Goal: Task Accomplishment & Management: Complete application form

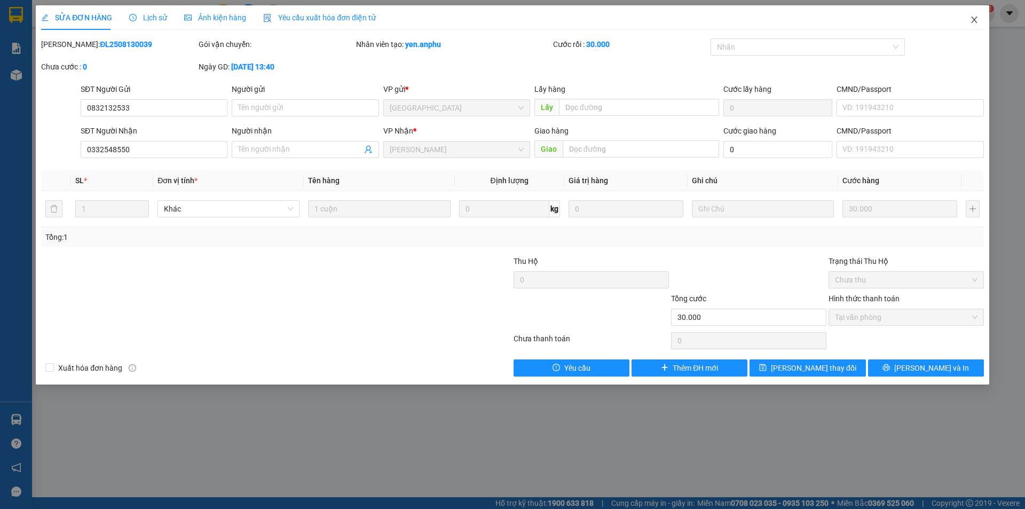
click at [973, 20] on icon "close" at bounding box center [974, 19] width 9 height 9
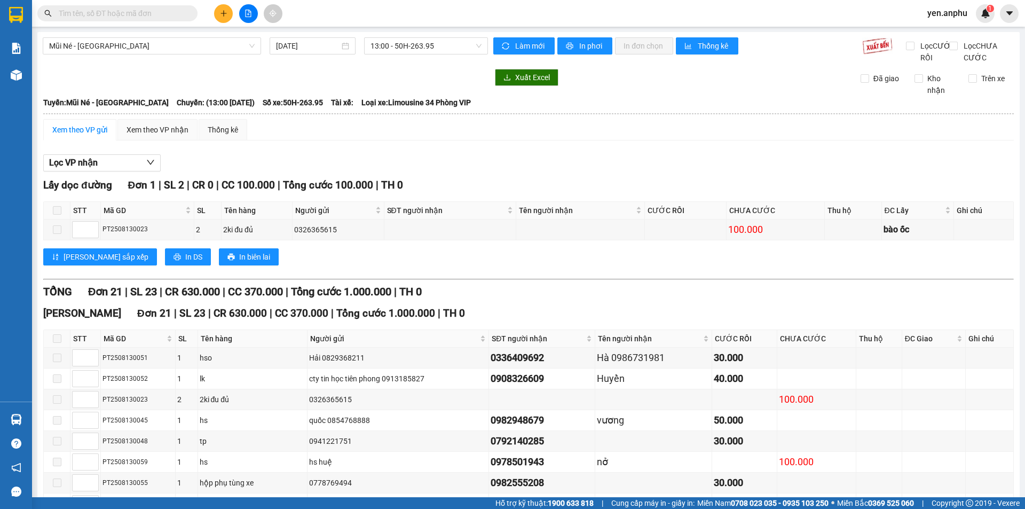
click at [946, 15] on span "yen.anphu" at bounding box center [946, 12] width 57 height 13
click at [949, 34] on span "Đăng xuất" at bounding box center [957, 33] width 45 height 12
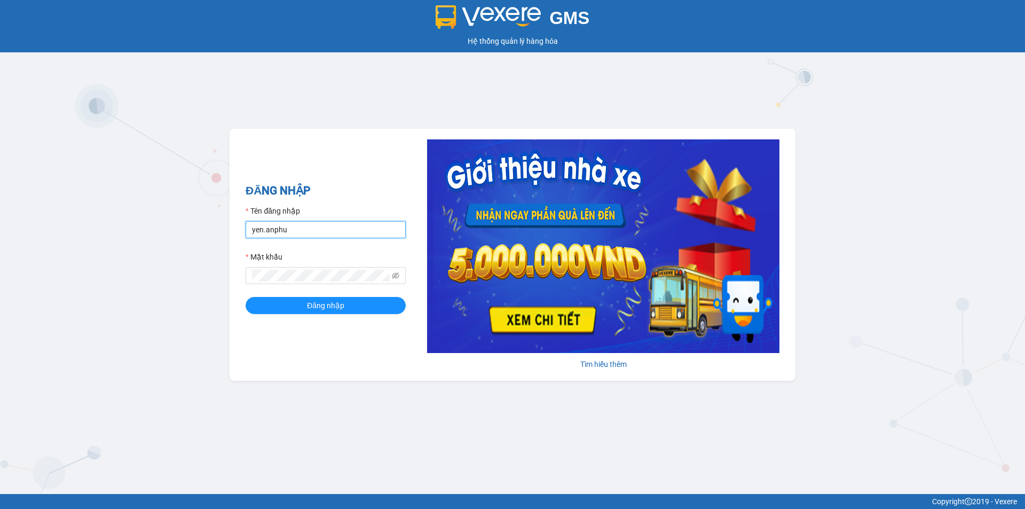
click at [357, 232] on input "yen.anphu" at bounding box center [325, 229] width 160 height 17
type input "duyen.anphu"
click at [339, 304] on span "Đăng nhập" at bounding box center [325, 305] width 37 height 12
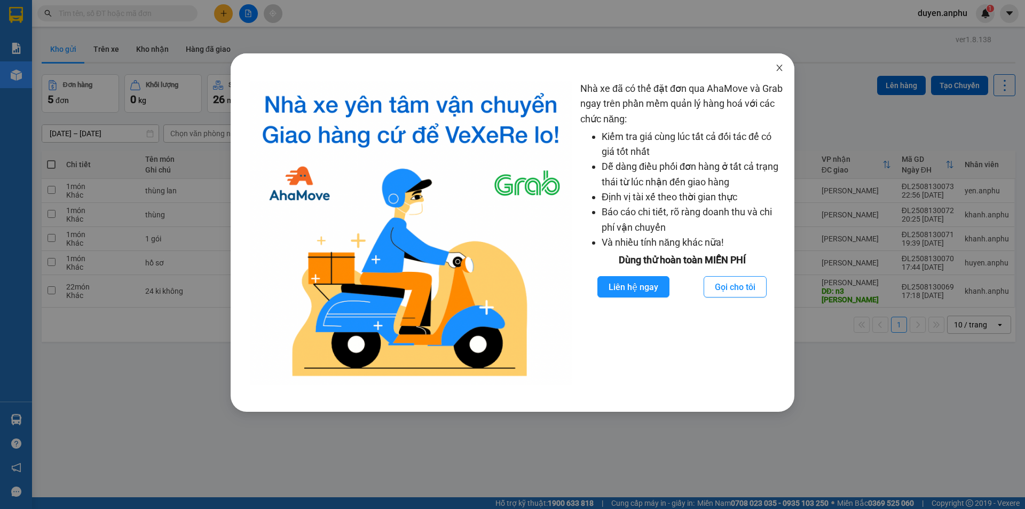
click at [777, 60] on span "Close" at bounding box center [779, 68] width 30 height 30
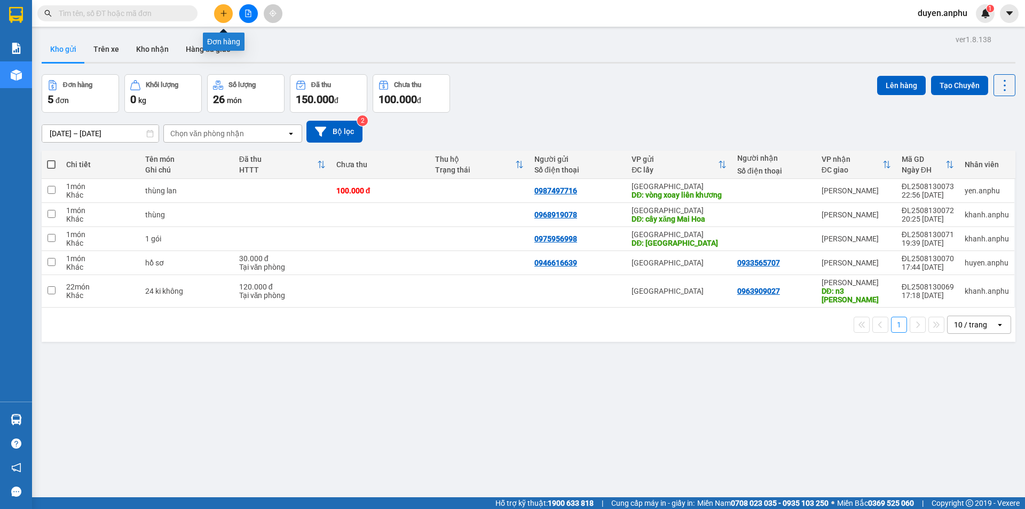
click at [221, 8] on button at bounding box center [223, 13] width 19 height 19
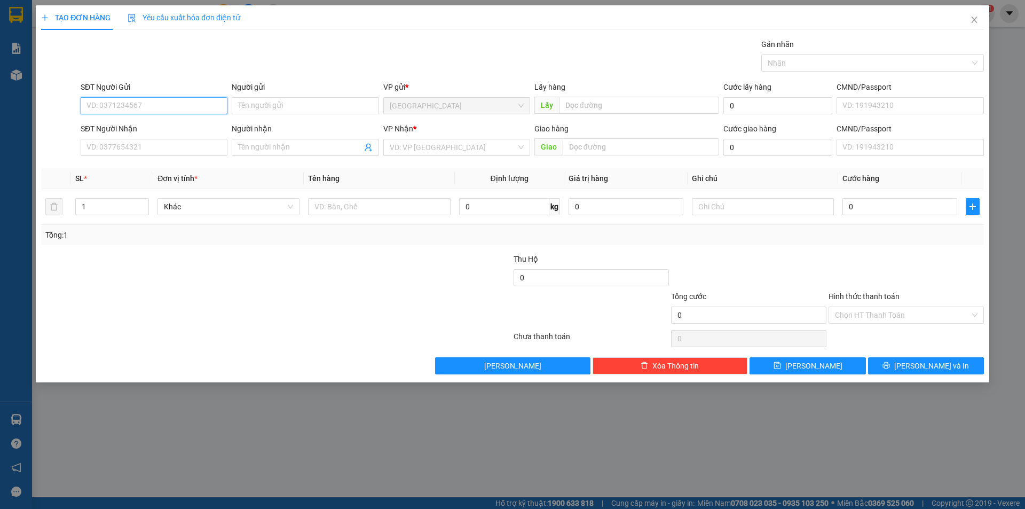
click at [187, 109] on input "SĐT Người Gửi" at bounding box center [154, 105] width 147 height 17
type input "0385786144"
drag, startPoint x: 155, startPoint y: 104, endPoint x: 53, endPoint y: 104, distance: 101.9
click at [34, 105] on div "TẠO ĐƠN HÀNG Yêu cầu xuất hóa đơn điện tử Transit Pickup Surcharge Ids Transit …" at bounding box center [512, 254] width 1025 height 509
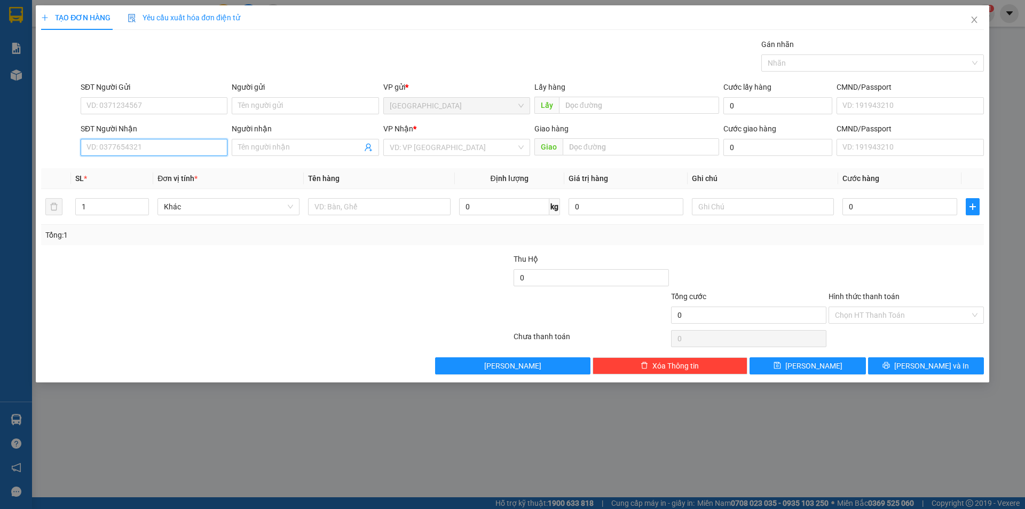
paste input "0385786144"
type input "0385786144"
drag, startPoint x: 145, startPoint y: 152, endPoint x: 174, endPoint y: 286, distance: 137.2
click at [174, 286] on div at bounding box center [197, 271] width 315 height 37
click at [446, 152] on input "search" at bounding box center [453, 147] width 126 height 16
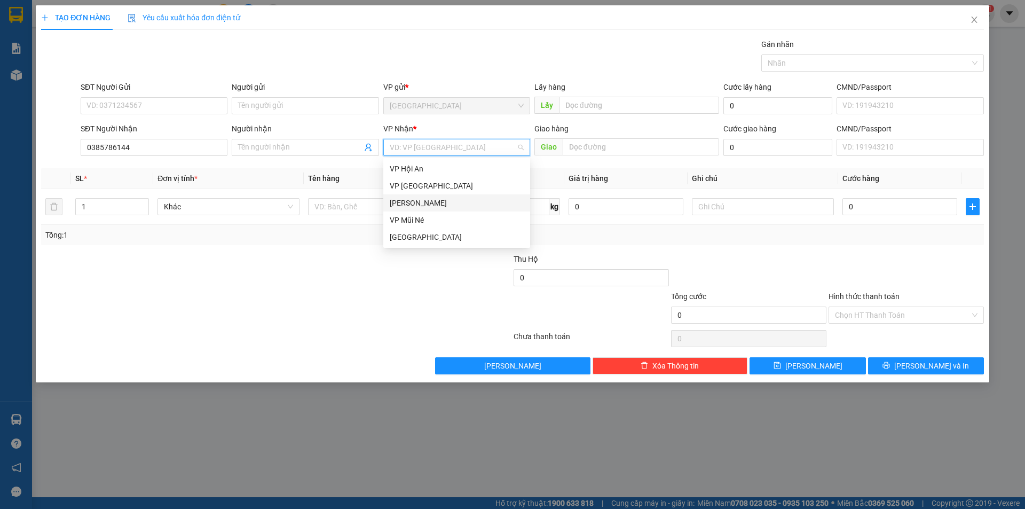
click at [422, 203] on div "[PERSON_NAME]" at bounding box center [457, 203] width 134 height 12
click at [422, 203] on input "text" at bounding box center [379, 206] width 142 height 17
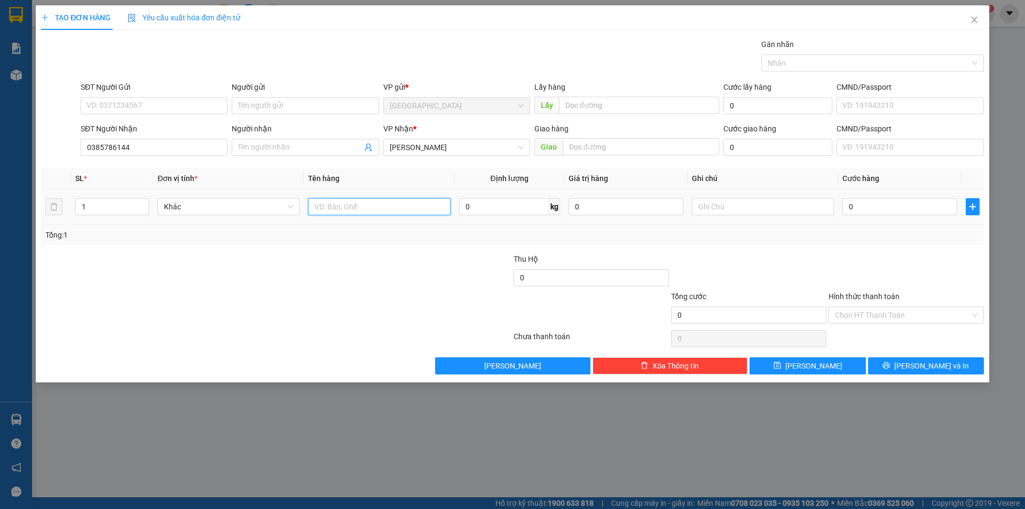
click at [420, 204] on input "text" at bounding box center [379, 206] width 142 height 17
type input "1t rau"
click at [893, 205] on input "0" at bounding box center [899, 206] width 115 height 17
type input "5"
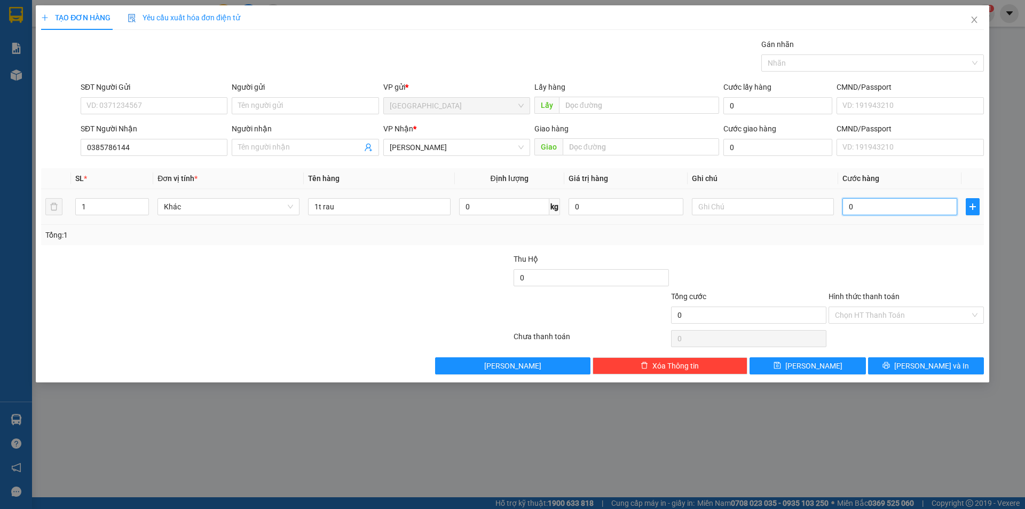
type input "5"
type input "50"
type input "50.000"
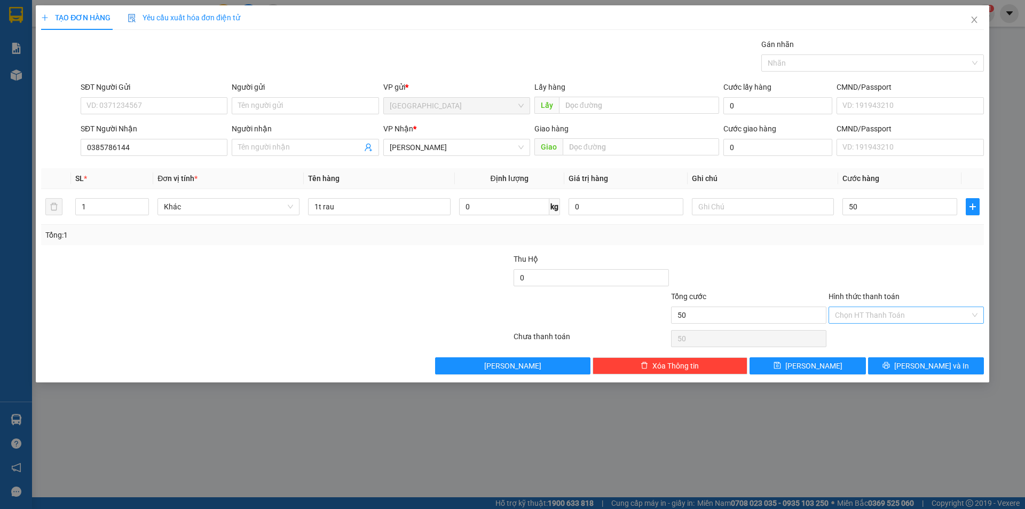
type input "50.000"
drag, startPoint x: 887, startPoint y: 314, endPoint x: 883, endPoint y: 323, distance: 10.7
click at [887, 315] on input "Hình thức thanh toán" at bounding box center [902, 315] width 135 height 16
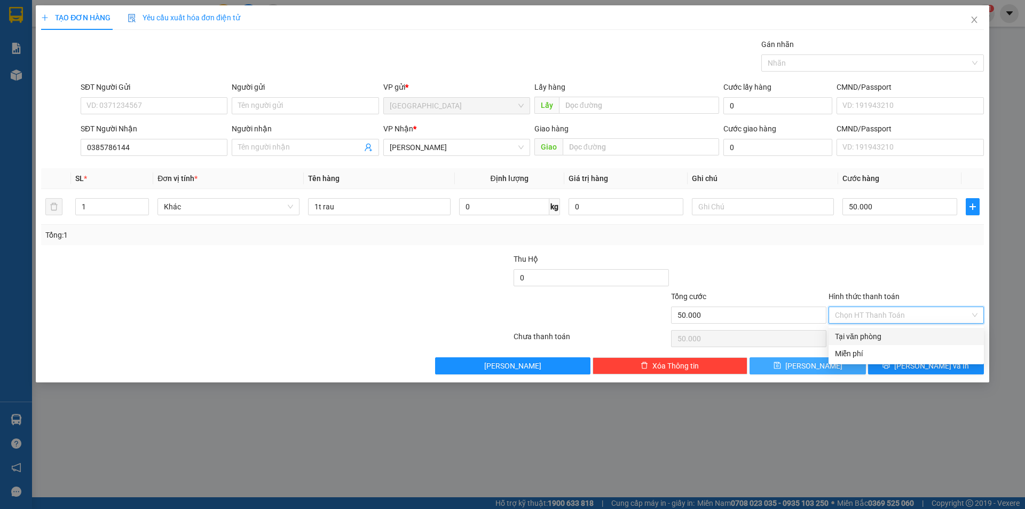
drag, startPoint x: 869, startPoint y: 336, endPoint x: 842, endPoint y: 362, distance: 37.4
click at [869, 339] on div "Tại văn phòng" at bounding box center [906, 336] width 142 height 12
type input "0"
click at [832, 364] on button "Lưu" at bounding box center [807, 365] width 116 height 17
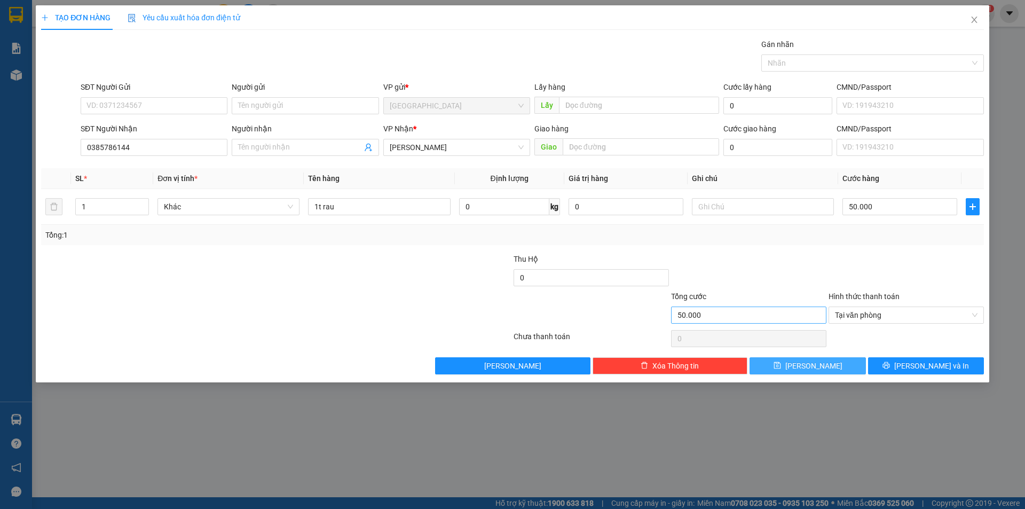
type input "0"
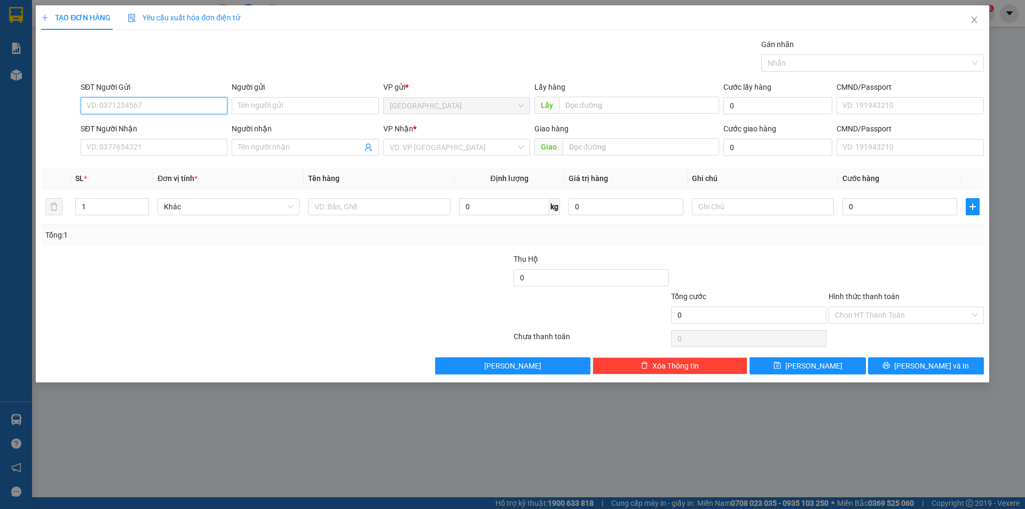
click at [133, 102] on input "SĐT Người Gửi" at bounding box center [154, 105] width 147 height 17
type input "0981733981"
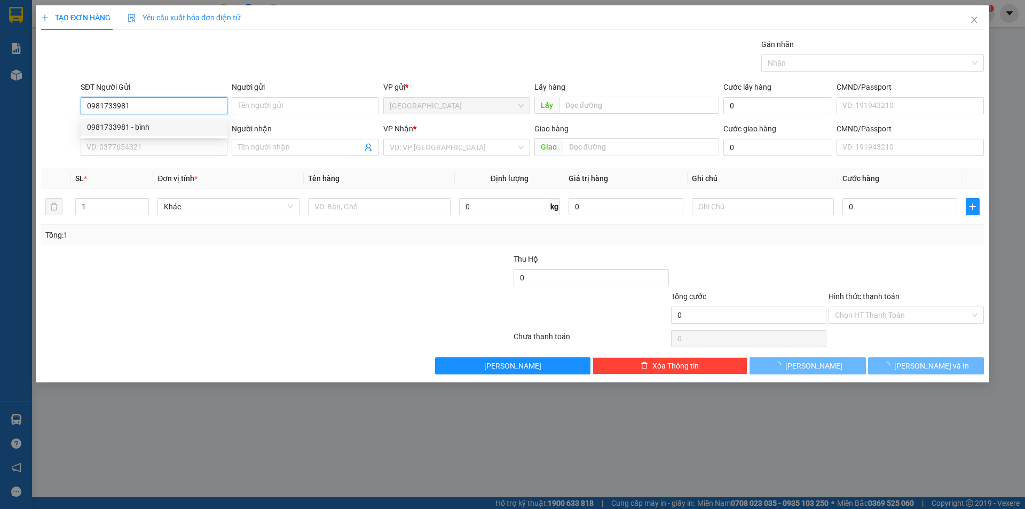
click at [140, 126] on div "0981733981 - bình" at bounding box center [154, 127] width 134 height 12
type input "bình"
type input "0913631585"
type input "Long"
type input "50.000"
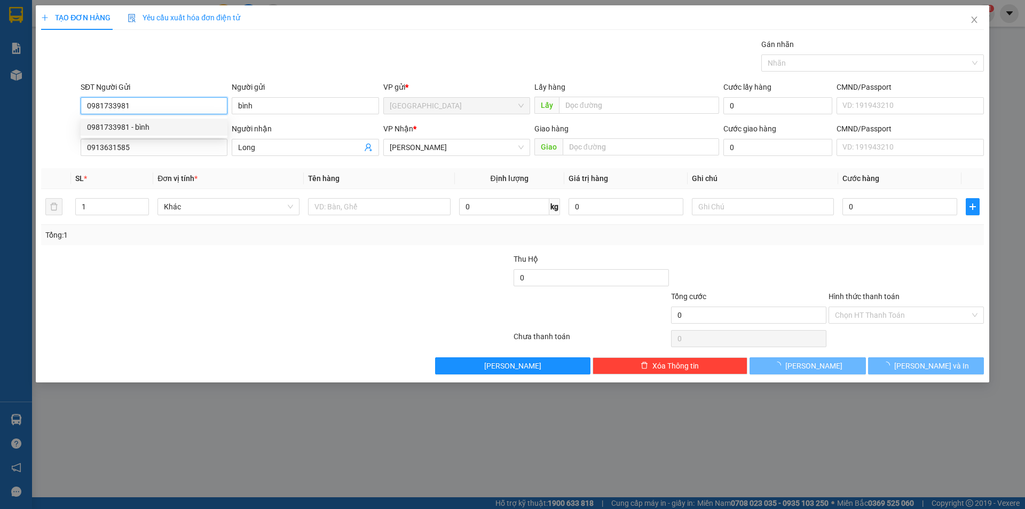
type input "50.000"
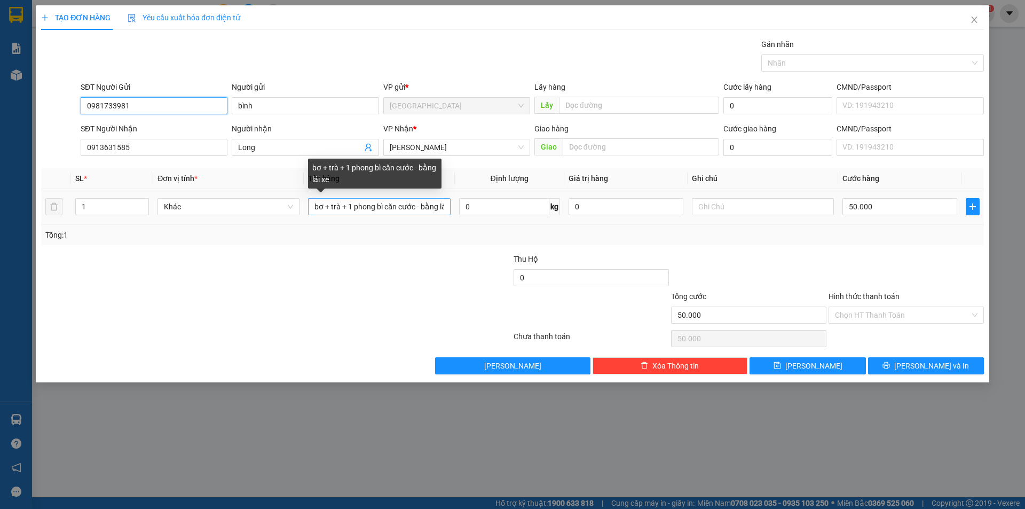
type input "0981733981"
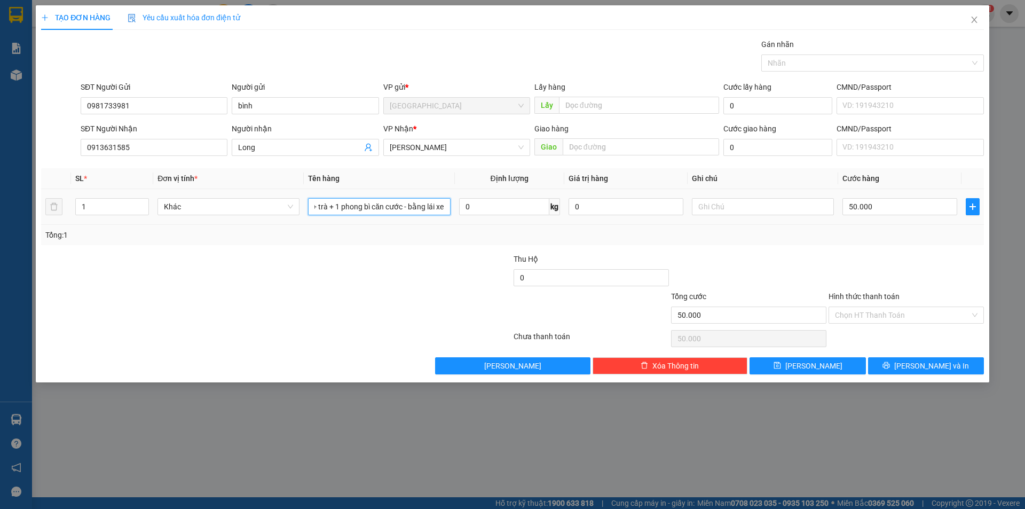
drag, startPoint x: 316, startPoint y: 206, endPoint x: 475, endPoint y: 216, distance: 159.8
click at [475, 216] on tr "1 Khác bơ + trà + 1 phong bì căn cước - bằng lái xe 0 kg 0 50.000" at bounding box center [512, 207] width 942 height 36
type input "bịch xanh"
type input "3"
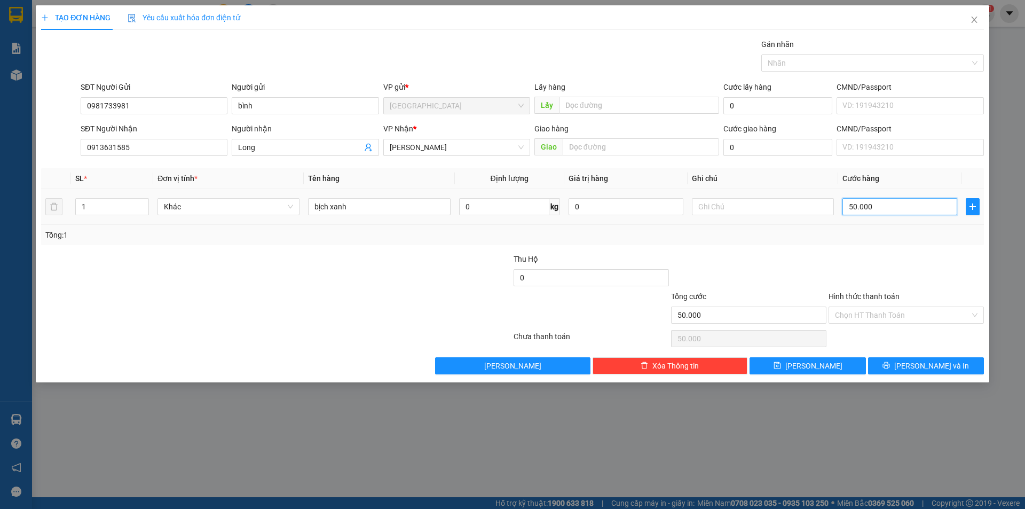
type input "3"
type input "30"
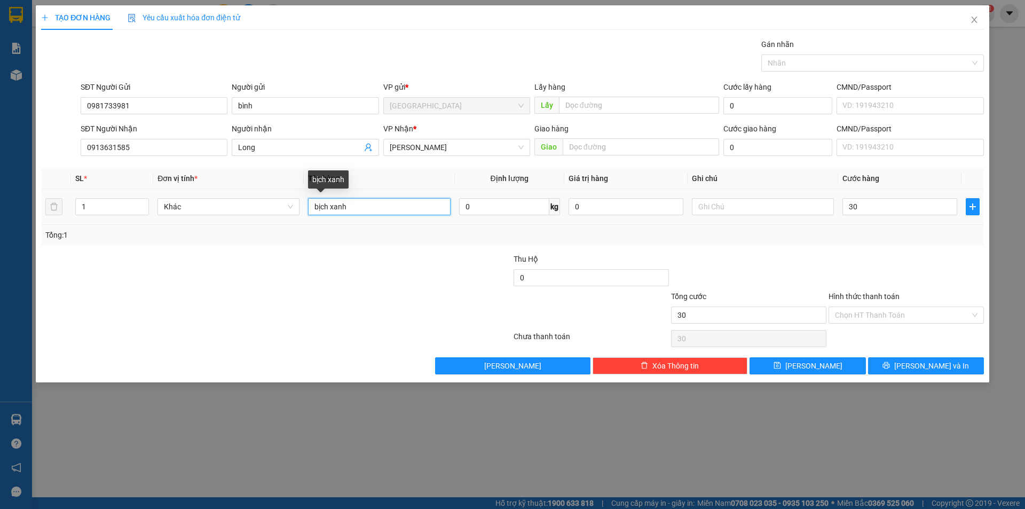
type input "30.000"
click at [389, 201] on input "bịch xanh" at bounding box center [379, 206] width 142 height 17
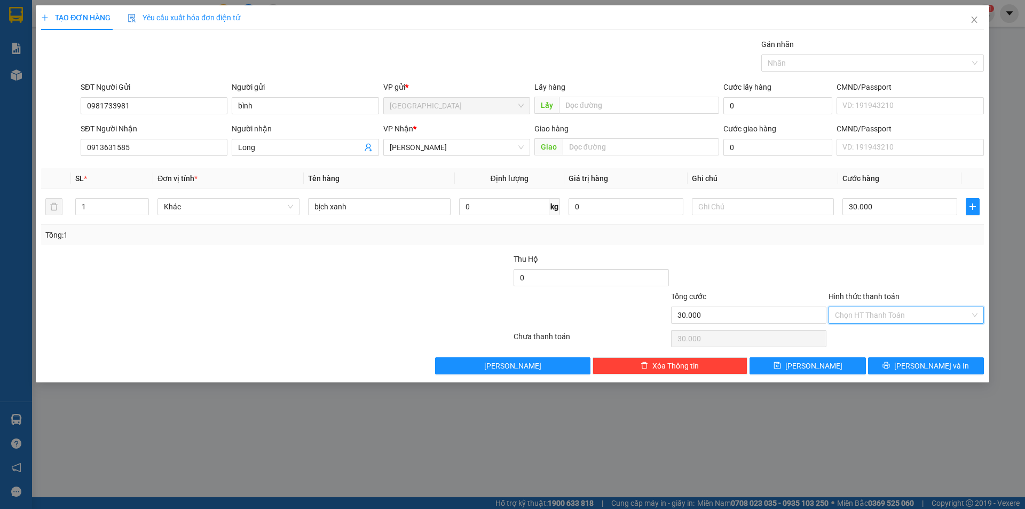
drag, startPoint x: 892, startPoint y: 306, endPoint x: 892, endPoint y: 312, distance: 5.9
click at [892, 311] on input "Hình thức thanh toán" at bounding box center [902, 315] width 135 height 16
click at [875, 338] on div "Tại văn phòng" at bounding box center [906, 336] width 142 height 12
type input "0"
click at [887, 360] on button "Lưu và In" at bounding box center [926, 365] width 116 height 17
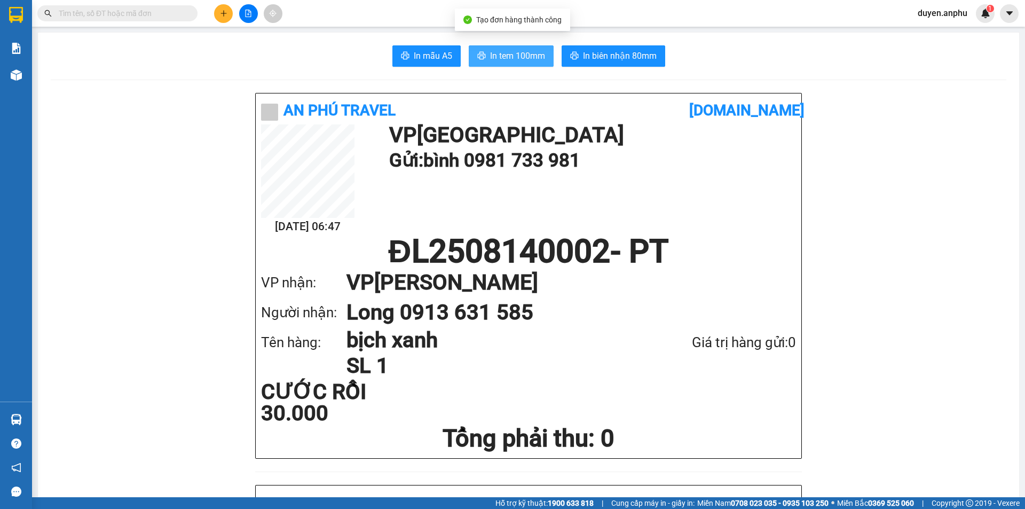
click at [498, 61] on span "In tem 100mm" at bounding box center [517, 55] width 55 height 13
click at [300, 251] on h1 "ĐL2508140002 - PT" at bounding box center [528, 251] width 535 height 32
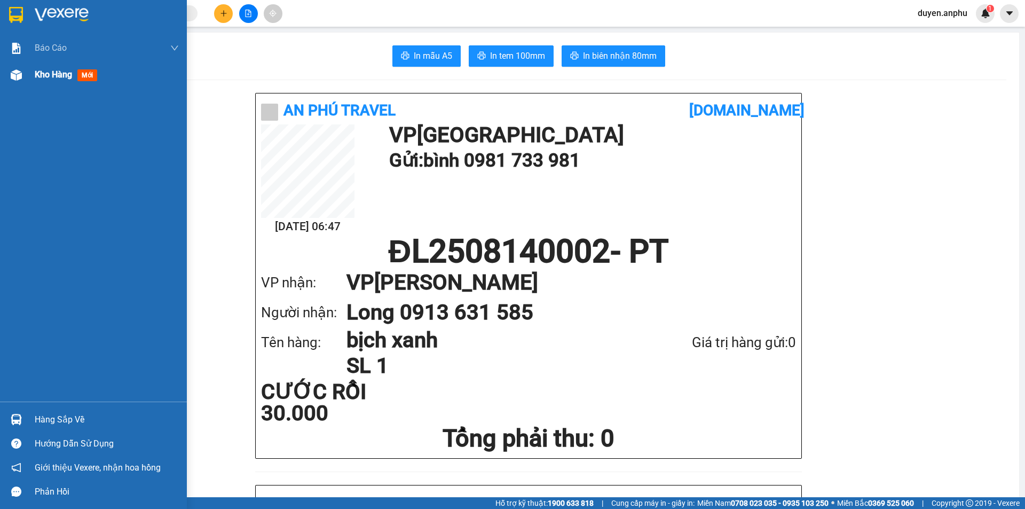
click at [41, 81] on div "Kho hàng mới" at bounding box center [68, 74] width 67 height 13
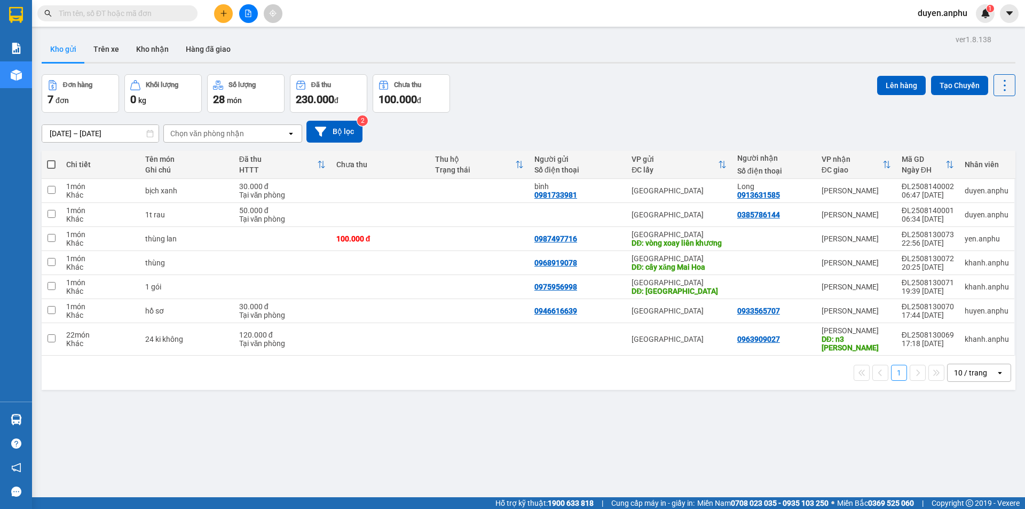
click at [224, 133] on div "Chọn văn phòng nhận" at bounding box center [207, 133] width 74 height 11
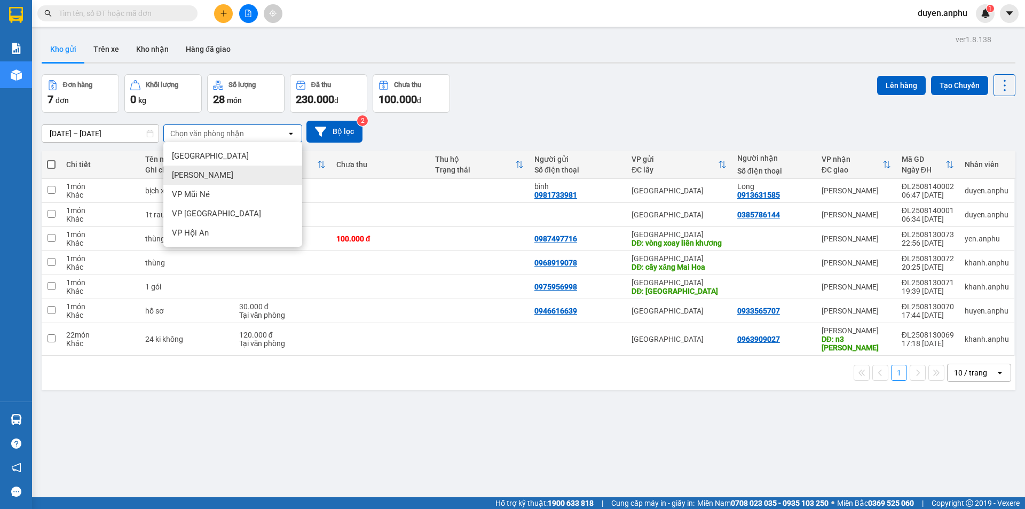
click at [259, 177] on div "[PERSON_NAME]" at bounding box center [232, 174] width 139 height 19
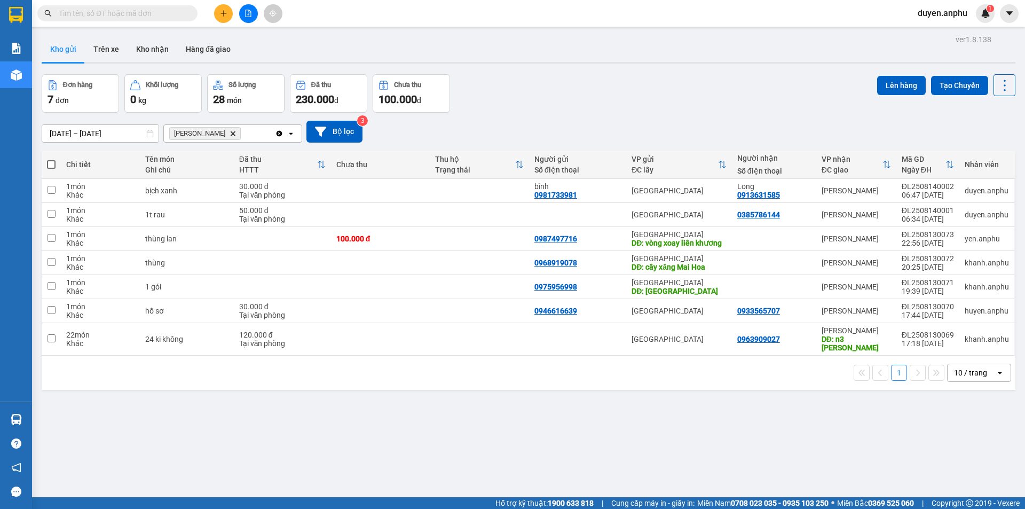
drag, startPoint x: 958, startPoint y: 364, endPoint x: 955, endPoint y: 373, distance: 8.9
click at [958, 366] on div "10 / trang" at bounding box center [971, 372] width 48 height 17
click at [957, 355] on div "100 / trang" at bounding box center [971, 348] width 64 height 19
click at [223, 11] on icon "plus" at bounding box center [223, 13] width 7 height 7
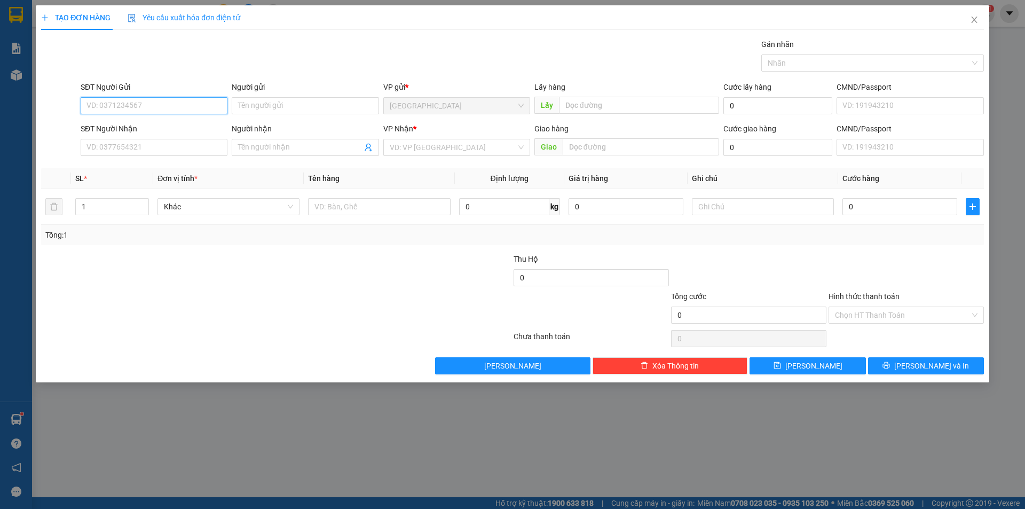
click at [187, 108] on input "SĐT Người Gửi" at bounding box center [154, 105] width 147 height 17
type input "0908855550"
click at [154, 149] on input "SĐT Người Nhận" at bounding box center [154, 147] width 147 height 17
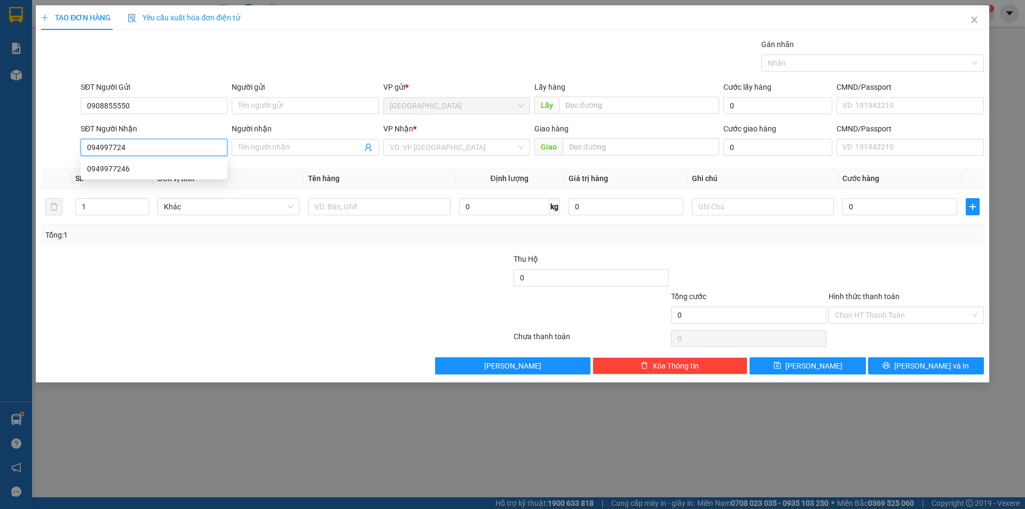
type input "0949977246"
click at [120, 164] on div "0949977246" at bounding box center [154, 169] width 134 height 12
type input "50.000"
type input "0949977246"
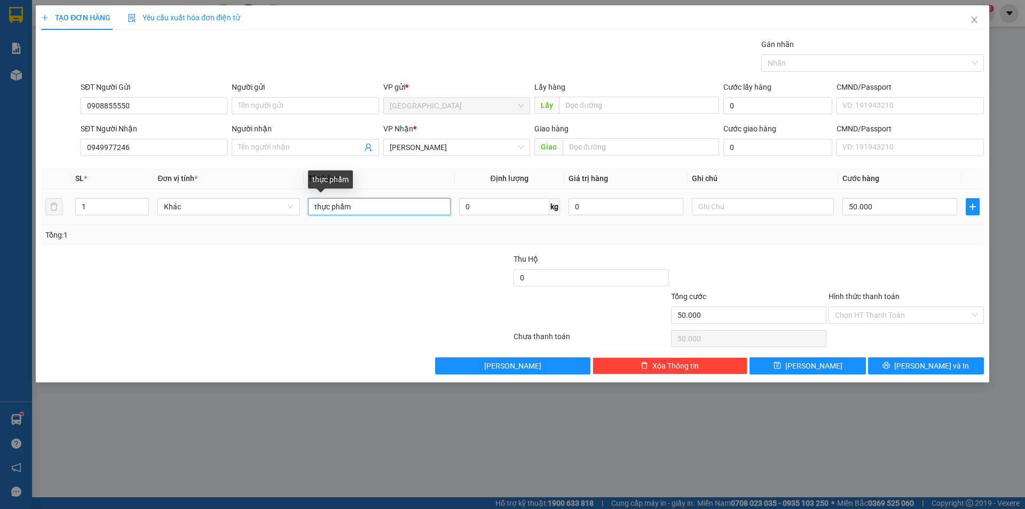
drag, startPoint x: 370, startPoint y: 208, endPoint x: 362, endPoint y: 208, distance: 8.6
click at [362, 208] on input "thực phẩm" at bounding box center [379, 206] width 142 height 17
drag, startPoint x: 362, startPoint y: 208, endPoint x: 133, endPoint y: 222, distance: 229.3
click at [136, 226] on div "SL * Đơn vị tính * Tên hàng Định lượng Giá trị hàng Ghi chú Cước hàng 1 Khác th…" at bounding box center [512, 206] width 942 height 77
type input "thùng quần áo"
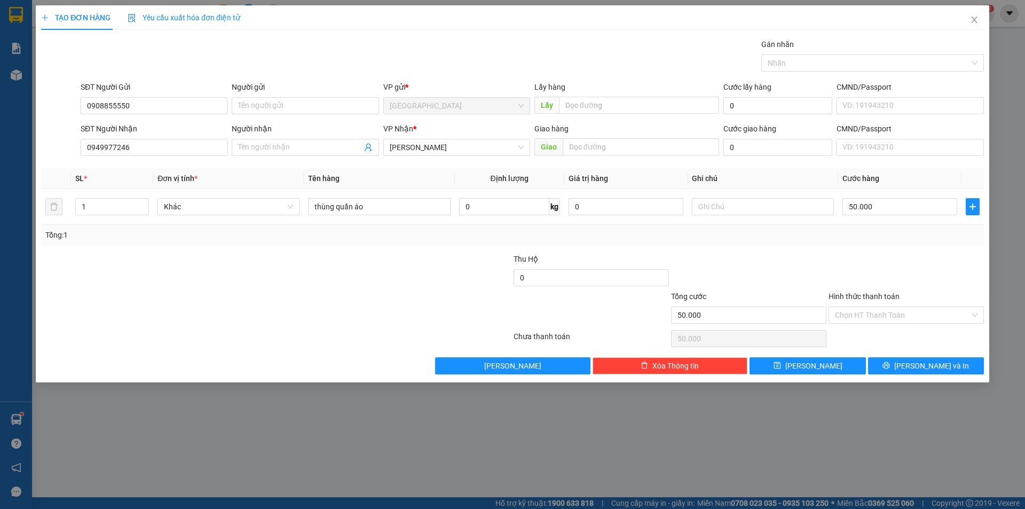
drag, startPoint x: 894, startPoint y: 316, endPoint x: 890, endPoint y: 324, distance: 9.1
click at [892, 319] on input "Hình thức thanh toán" at bounding box center [902, 315] width 135 height 16
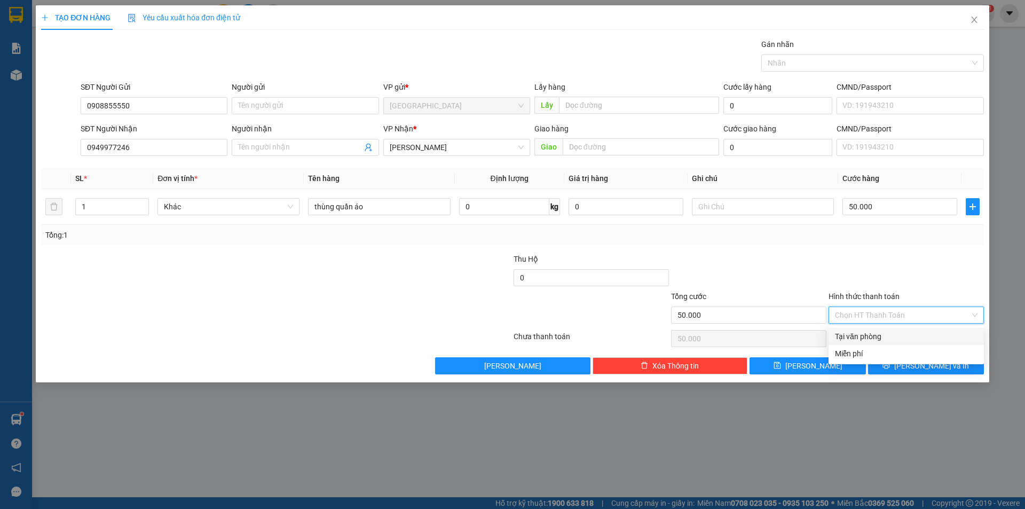
click at [882, 338] on div "Tại văn phòng" at bounding box center [906, 336] width 142 height 12
type input "0"
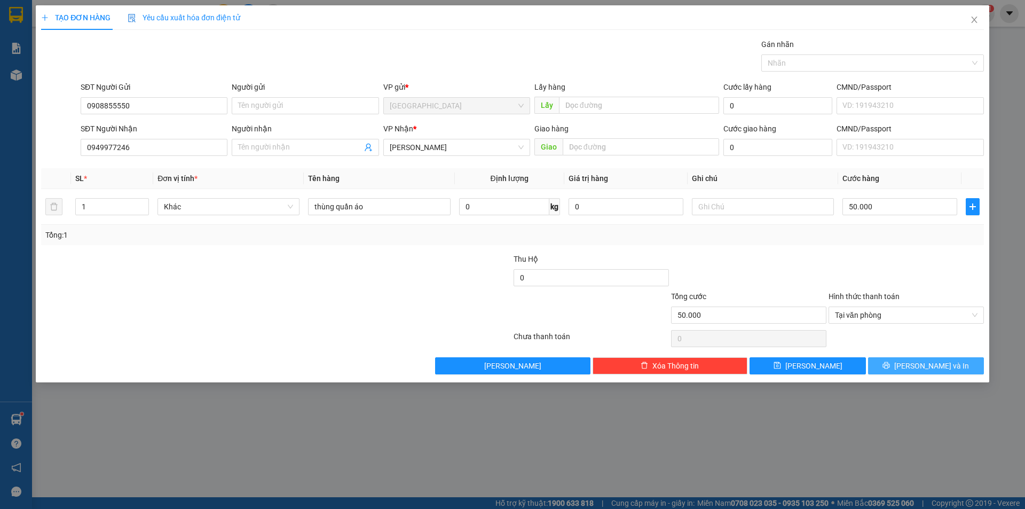
click at [917, 360] on span "Lưu và In" at bounding box center [931, 366] width 75 height 12
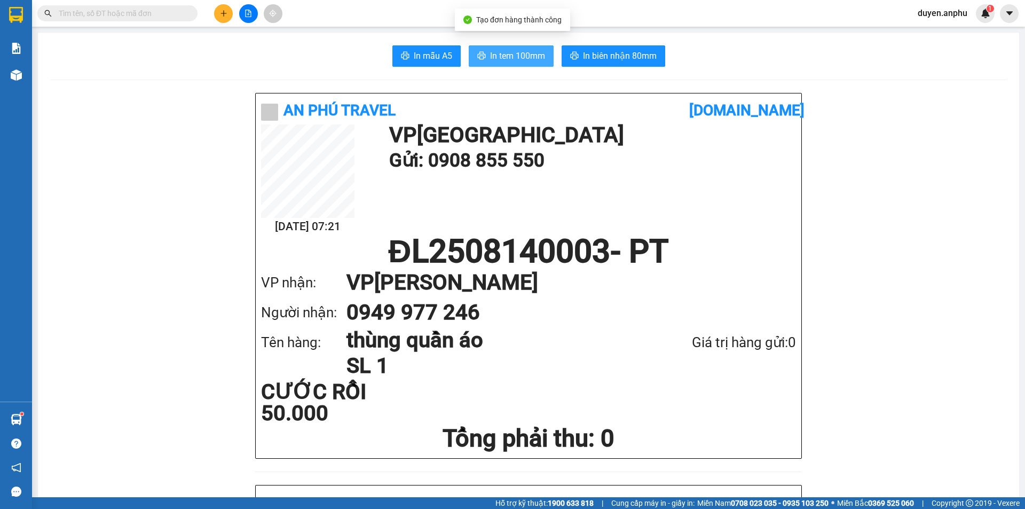
click at [514, 60] on span "In tem 100mm" at bounding box center [517, 55] width 55 height 13
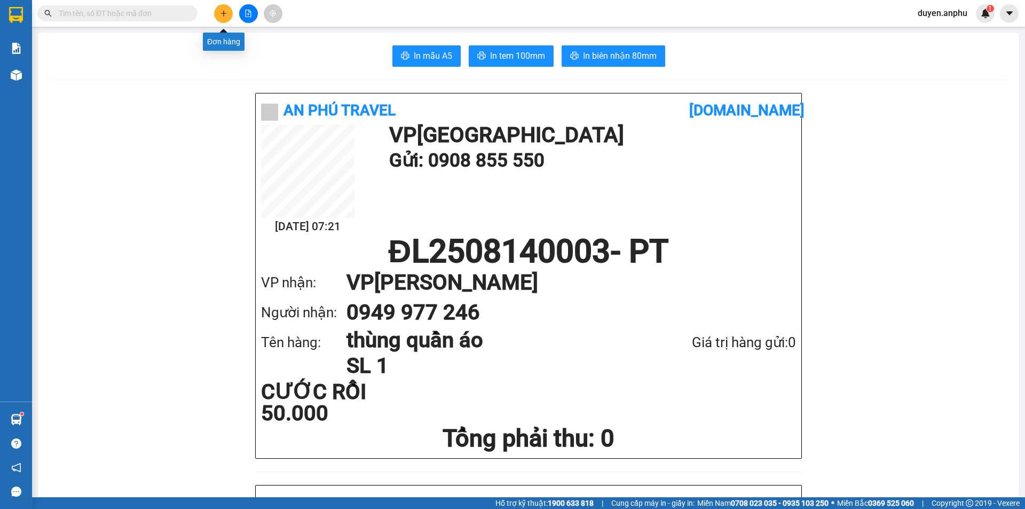
click at [227, 15] on button at bounding box center [223, 13] width 19 height 19
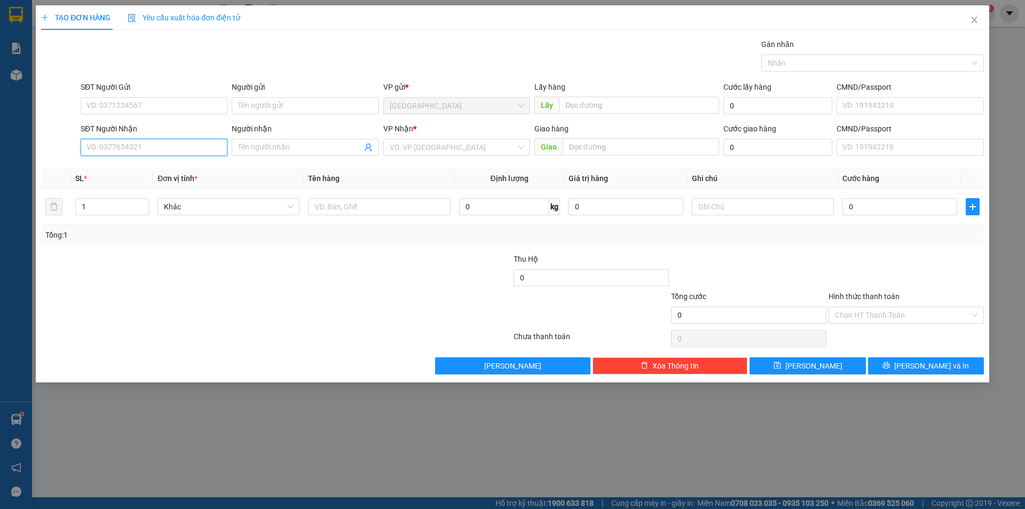
click at [156, 144] on input "SĐT Người Nhận" at bounding box center [154, 147] width 147 height 17
click at [272, 145] on input "Người nhận" at bounding box center [299, 147] width 123 height 12
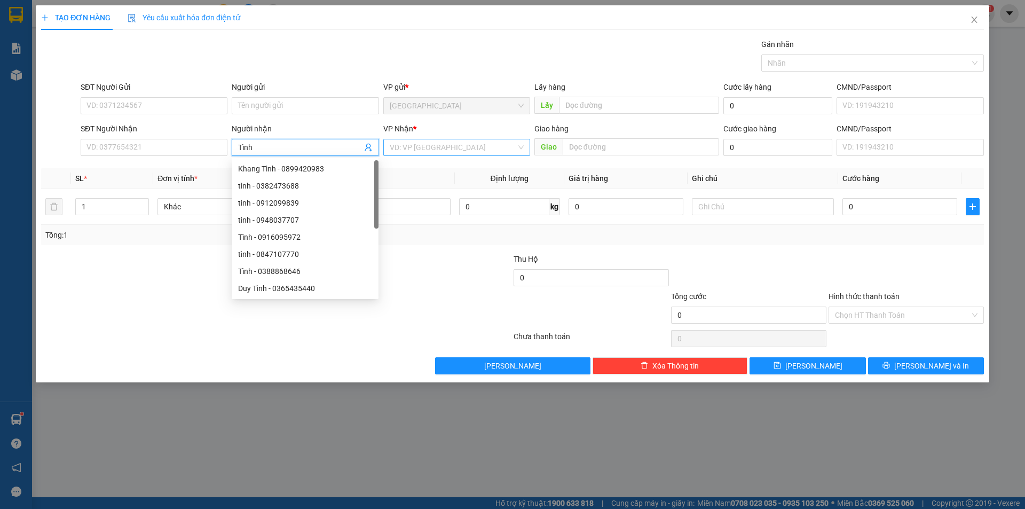
type input "Tình"
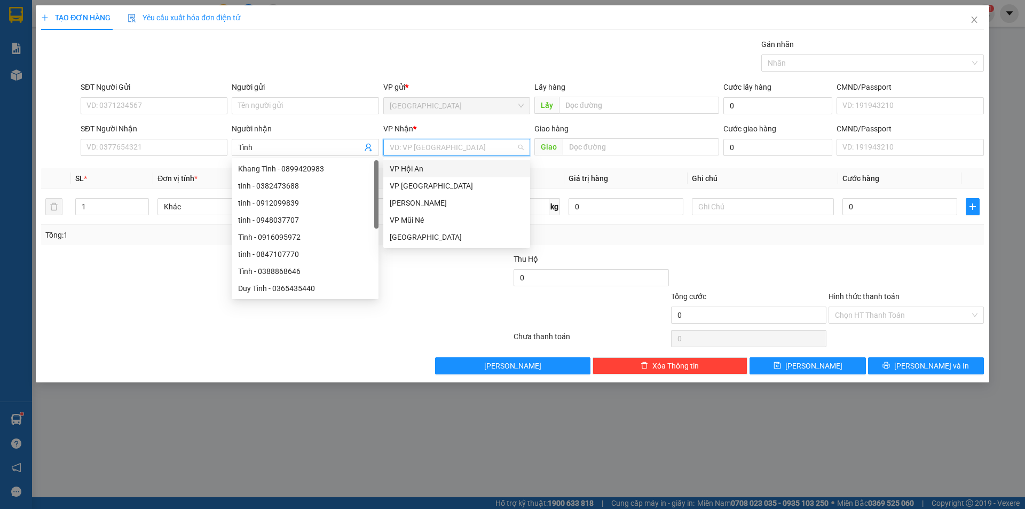
click at [479, 147] on input "search" at bounding box center [453, 147] width 126 height 16
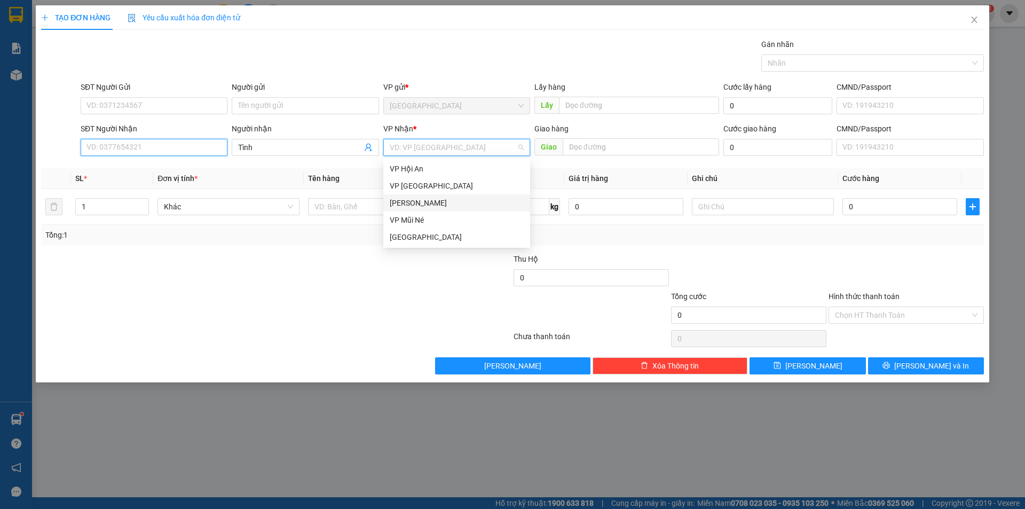
click at [185, 152] on input "SĐT Người Nhận" at bounding box center [154, 147] width 147 height 17
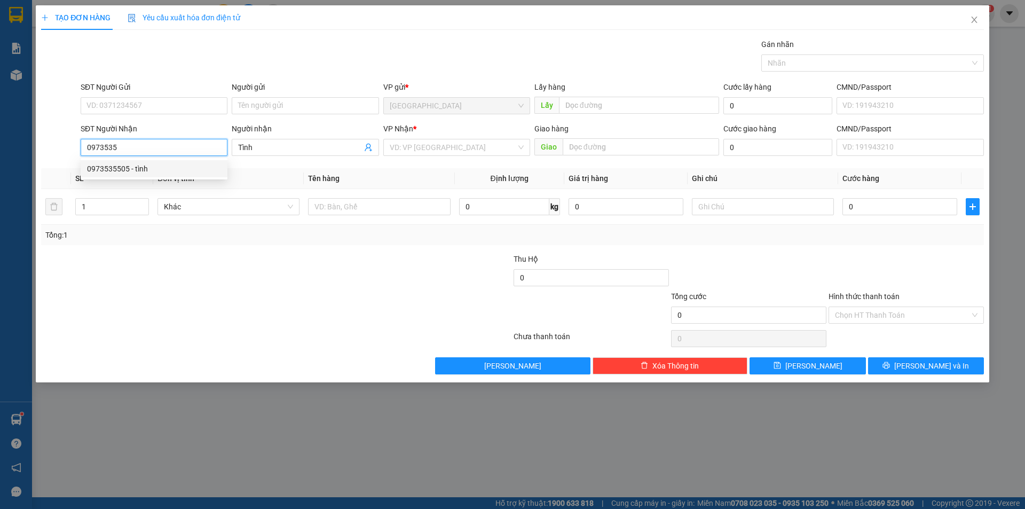
click at [136, 169] on div "0973535505 - tình" at bounding box center [154, 169] width 134 height 12
type input "0973535505"
type input "tình"
type input "100.000"
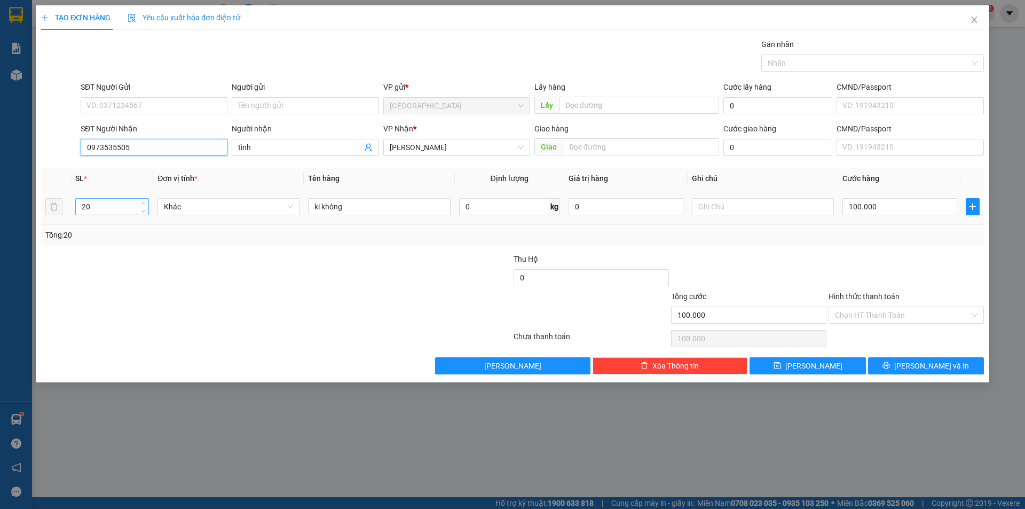
type input "0973535505"
click at [113, 203] on input "20" at bounding box center [112, 206] width 73 height 16
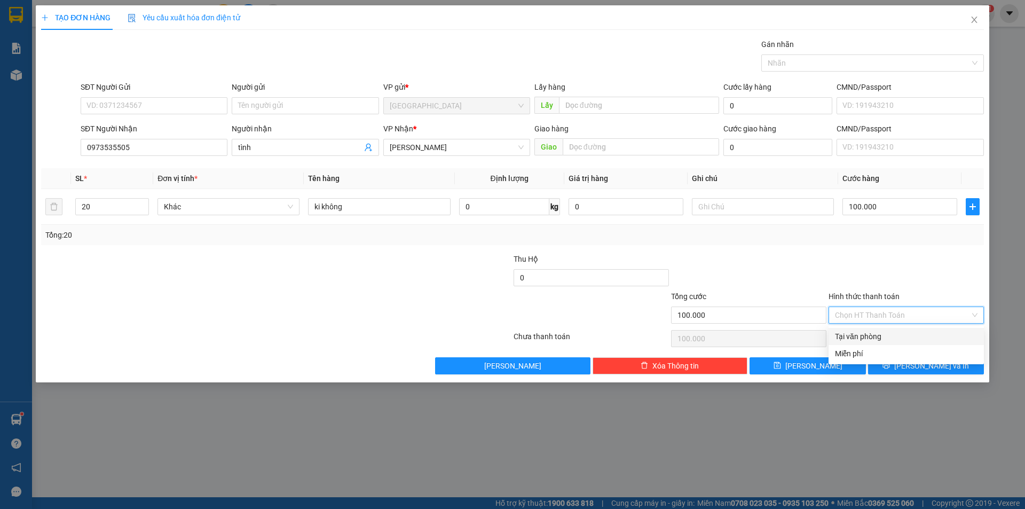
drag, startPoint x: 886, startPoint y: 313, endPoint x: 864, endPoint y: 325, distance: 25.1
click at [886, 313] on input "Hình thức thanh toán" at bounding box center [902, 315] width 135 height 16
click at [854, 332] on div "Tại văn phòng" at bounding box center [906, 336] width 142 height 12
type input "0"
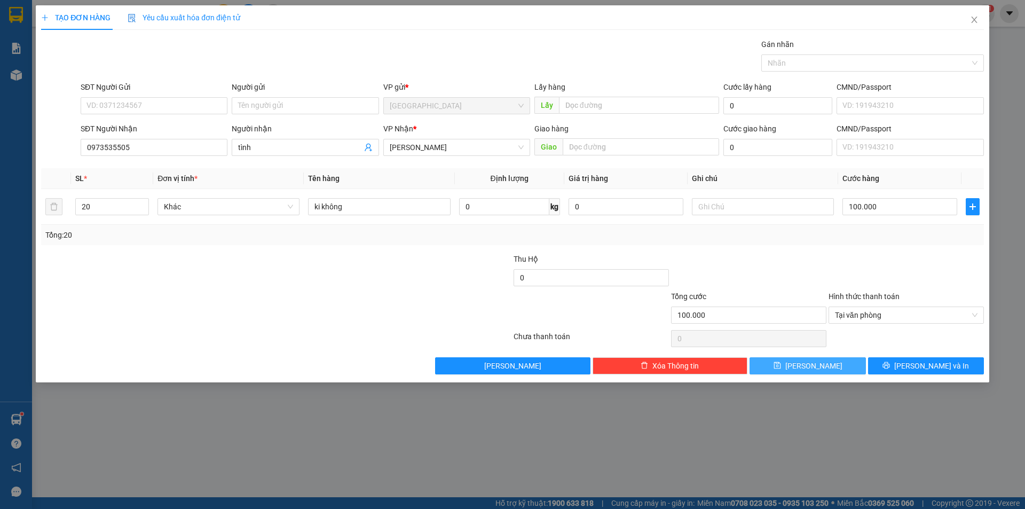
drag, startPoint x: 828, startPoint y: 362, endPoint x: 830, endPoint y: 181, distance: 180.9
click at [865, 171] on div "Transit Pickup Surcharge Ids Transit Deliver Surcharge Ids Transit Deliver Surc…" at bounding box center [512, 206] width 942 height 336
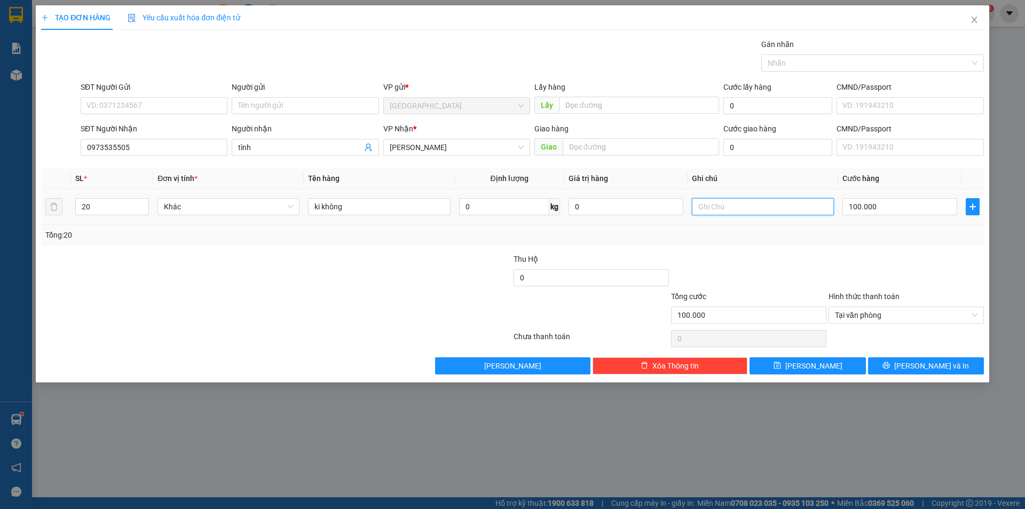
drag, startPoint x: 764, startPoint y: 211, endPoint x: 748, endPoint y: 216, distance: 16.2
click at [760, 211] on input "text" at bounding box center [763, 206] width 142 height 17
type input "chuyến 07:30 chở 10ki, chuyến 09:00 chở 10 ki"
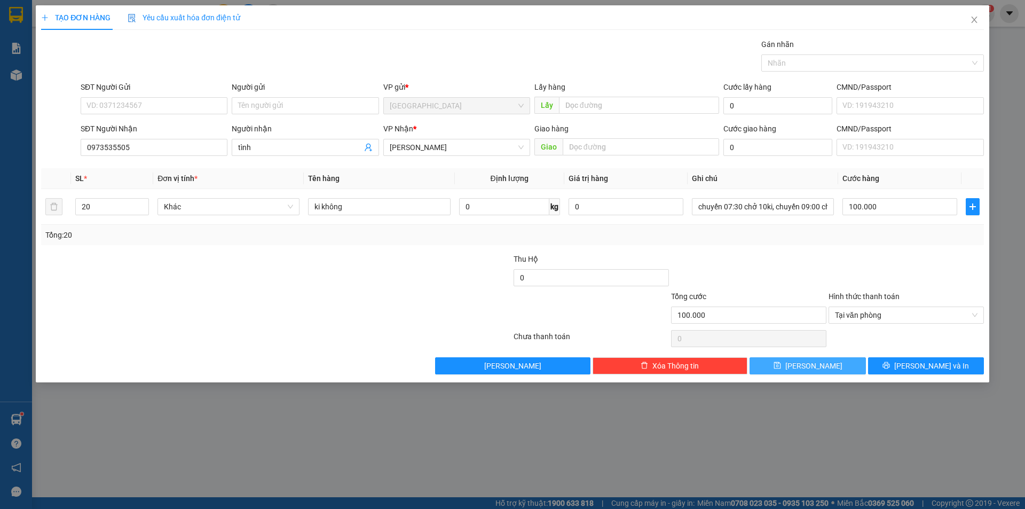
click at [806, 370] on button "Lưu" at bounding box center [807, 365] width 116 height 17
type input "0"
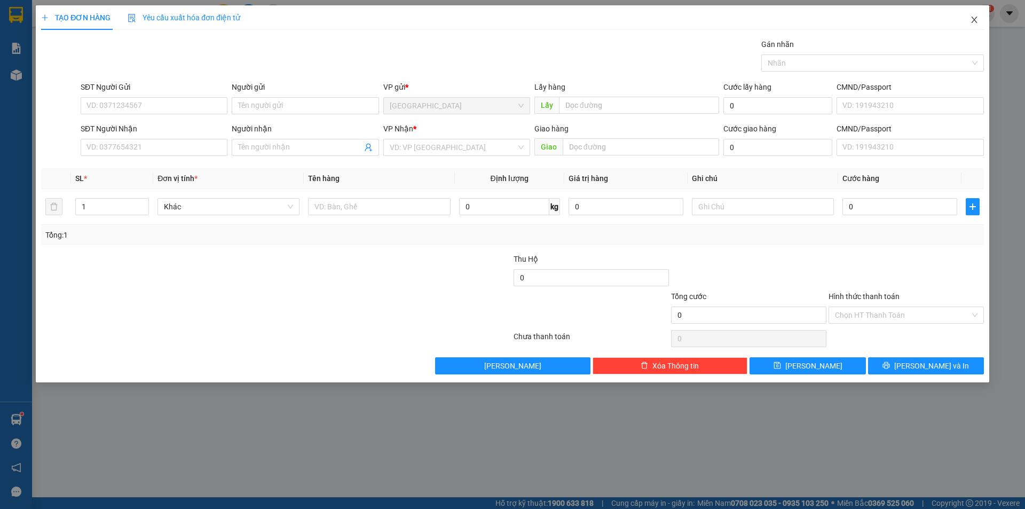
click at [971, 21] on icon "close" at bounding box center [974, 19] width 9 height 9
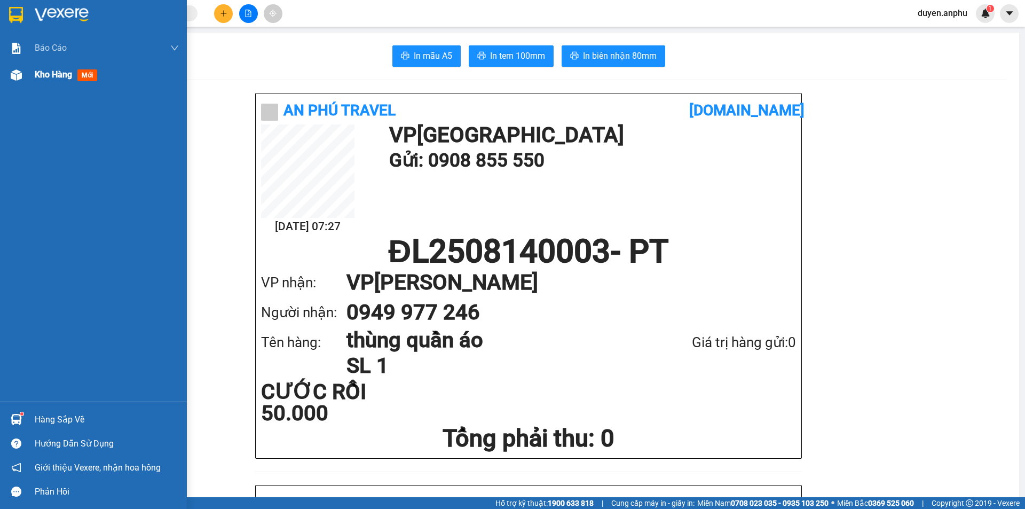
click at [31, 70] on div "Kho hàng mới" at bounding box center [93, 74] width 187 height 27
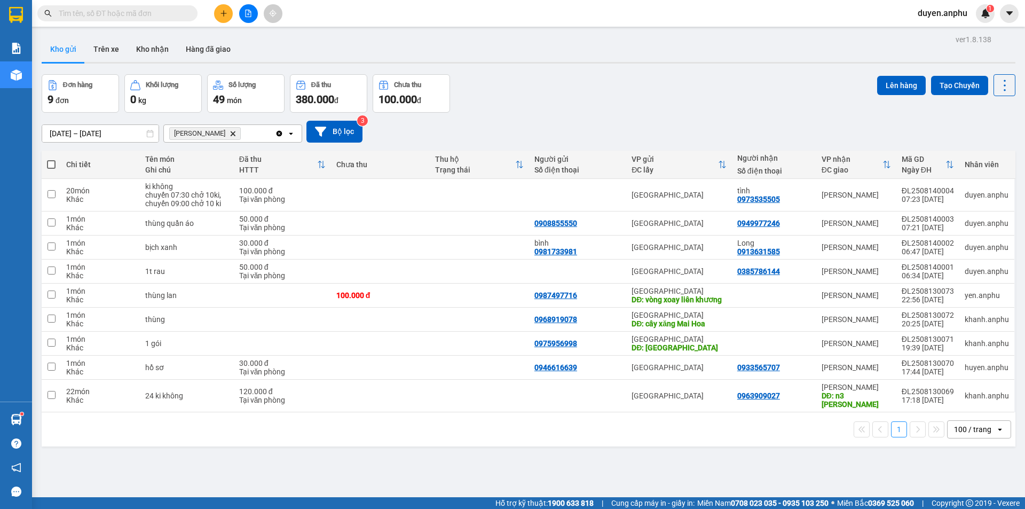
click at [53, 164] on span at bounding box center [51, 164] width 9 height 9
click at [51, 159] on input "checkbox" at bounding box center [51, 159] width 0 height 0
checkbox input "true"
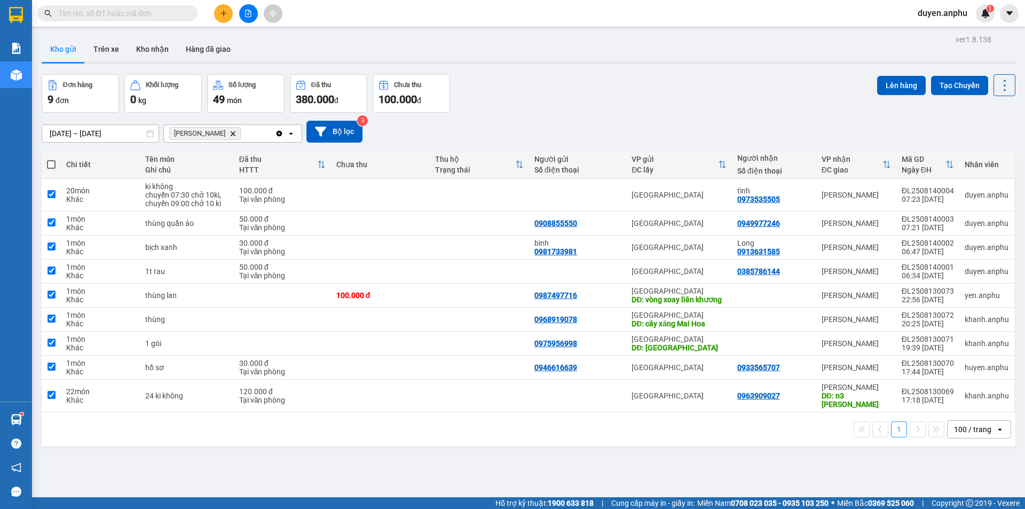
checkbox input "true"
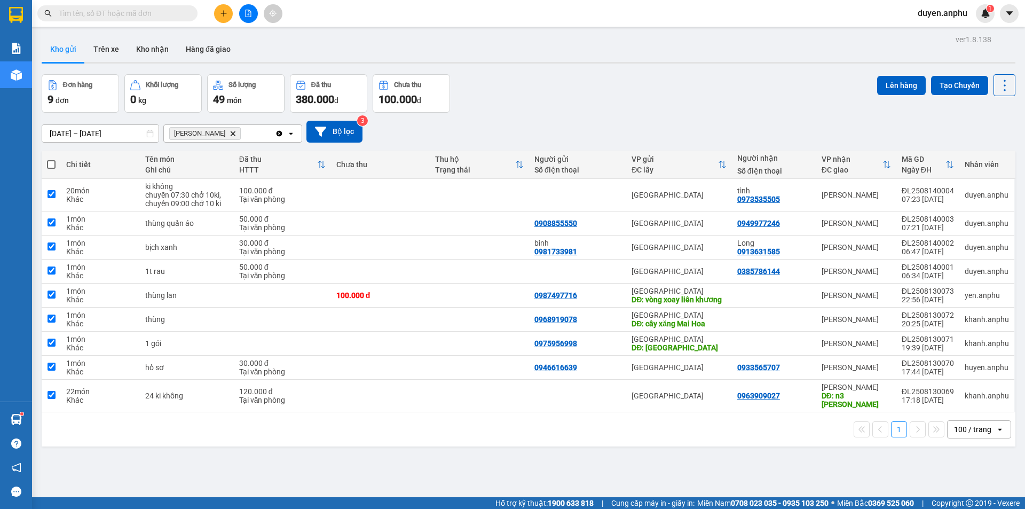
checkbox input "true"
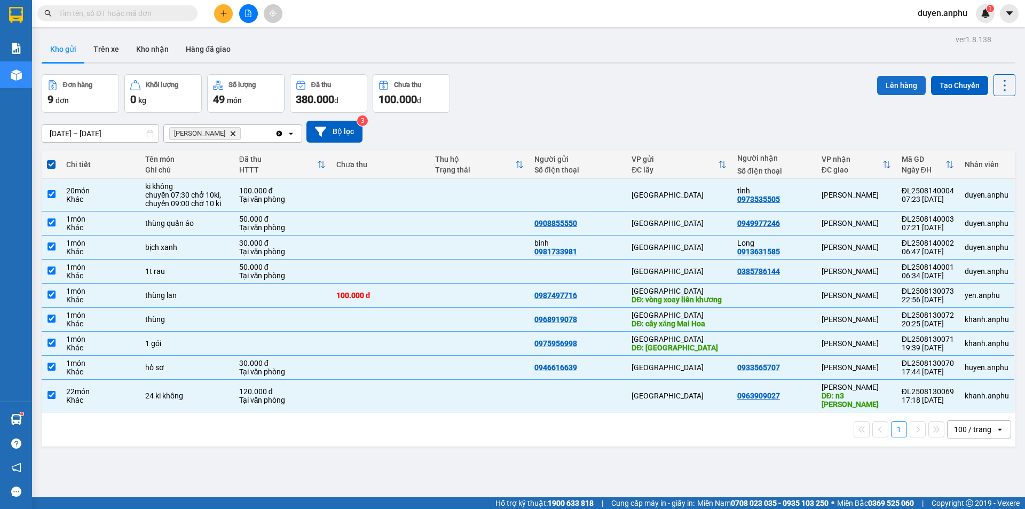
click at [897, 84] on button "Lên hàng" at bounding box center [901, 85] width 49 height 19
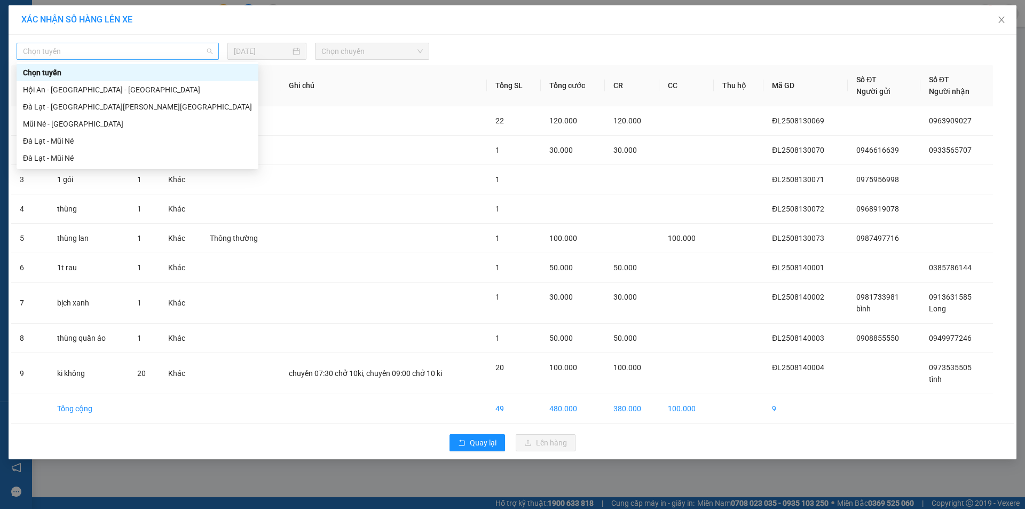
click at [153, 51] on span "Chọn tuyến" at bounding box center [117, 51] width 189 height 16
click at [96, 140] on div "Đà Lạt - Mũi Né" at bounding box center [137, 141] width 229 height 12
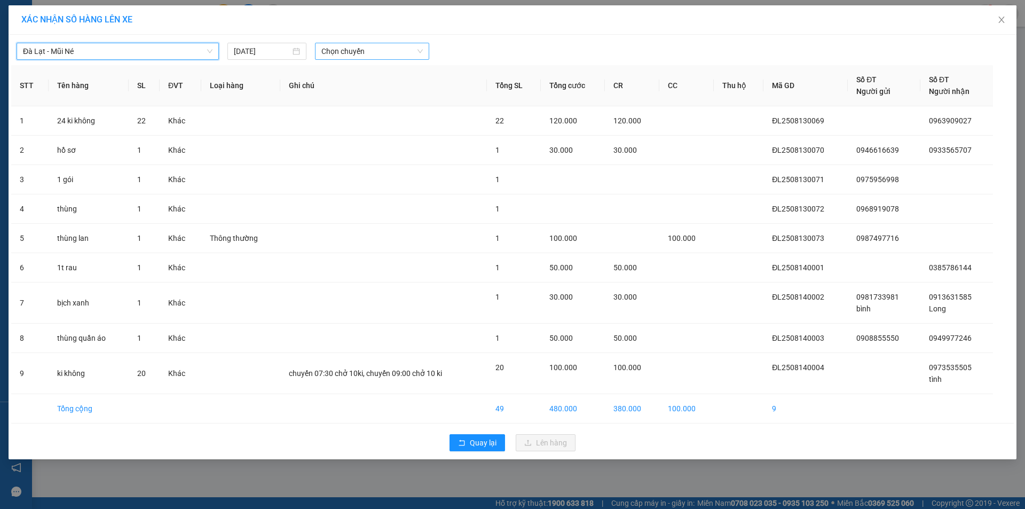
click at [361, 52] on span "Chọn chuyến" at bounding box center [371, 51] width 101 height 16
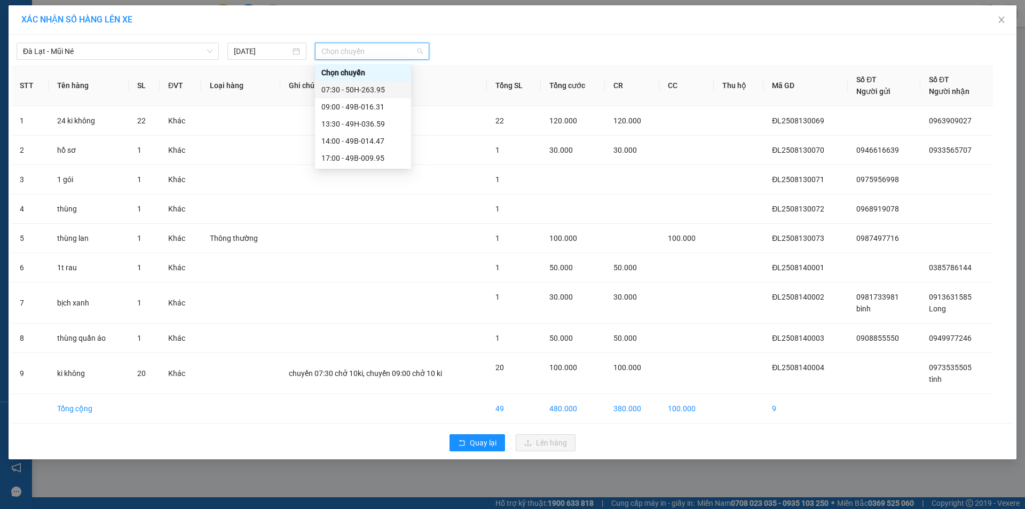
drag, startPoint x: 342, startPoint y: 88, endPoint x: 346, endPoint y: 84, distance: 6.1
click at [345, 85] on div "07:30 - 50H-263.95" at bounding box center [362, 90] width 83 height 12
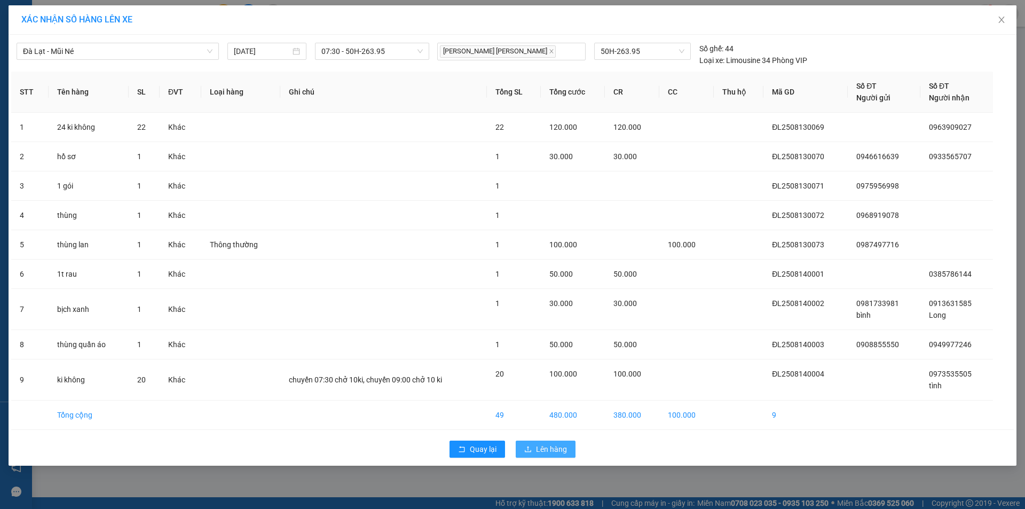
click at [544, 447] on span "Lên hàng" at bounding box center [551, 449] width 31 height 12
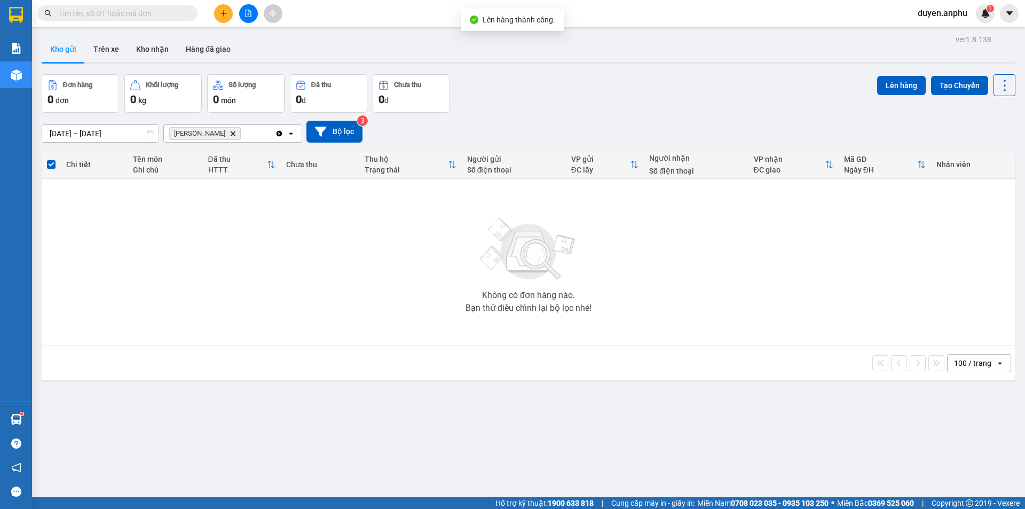
click at [239, 12] on div at bounding box center [248, 13] width 80 height 19
click at [248, 15] on icon "file-add" at bounding box center [248, 13] width 6 height 7
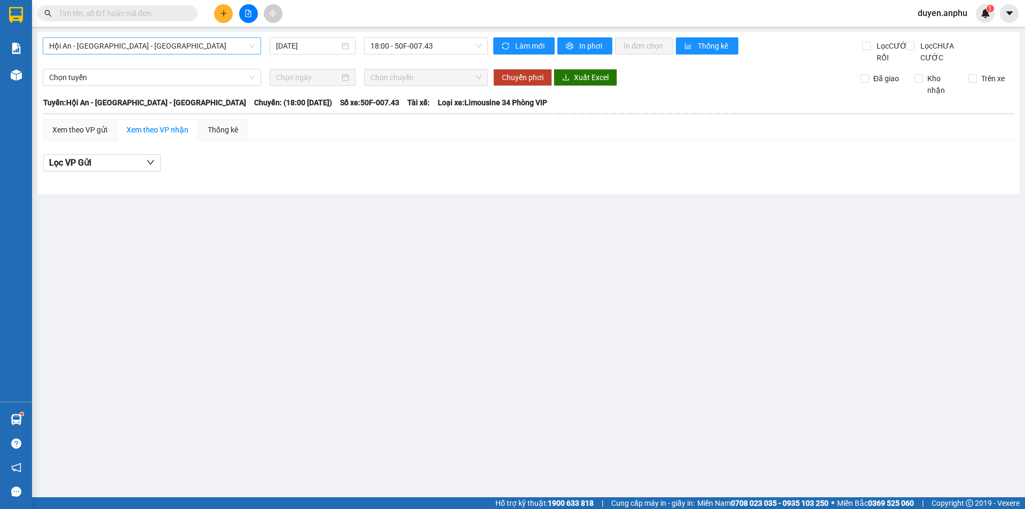
click at [161, 46] on span "Hội An - Nha Trang - Đà Lạt" at bounding box center [151, 46] width 205 height 16
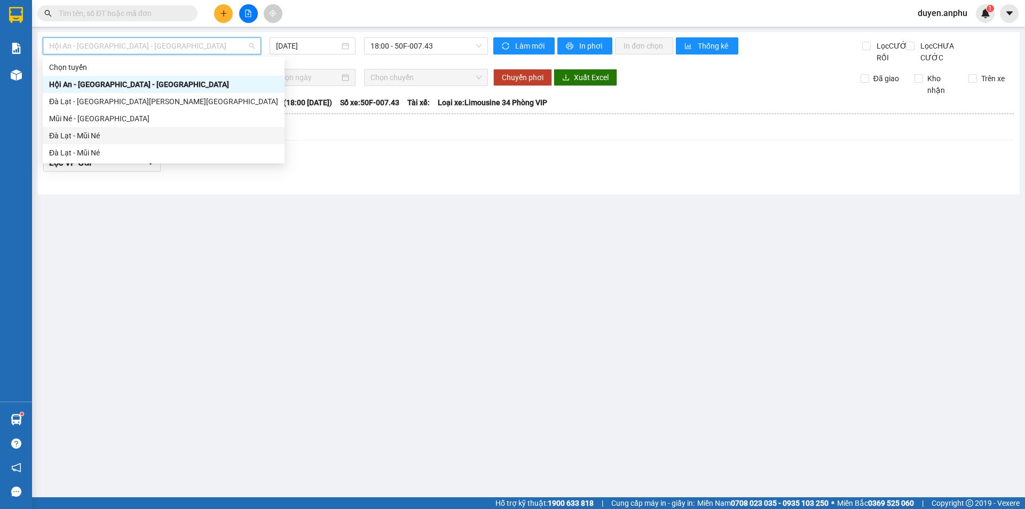
click at [109, 133] on div "Đà Lạt - Mũi Né" at bounding box center [163, 136] width 229 height 12
type input "14/08/2025"
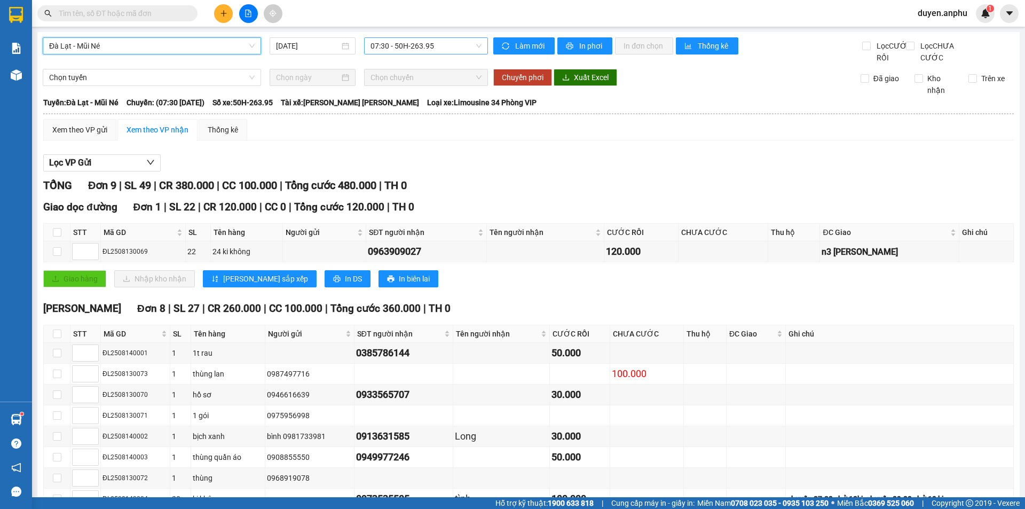
click at [407, 37] on div "Đà Lạt - Mũi Né Đà Lạt - Mũi Né 14/08/2025 07:30 - 50H-263.95 Làm mới In phơi I…" at bounding box center [528, 295] width 982 height 527
click at [78, 136] on div "Xem theo VP gửi" at bounding box center [79, 130] width 55 height 12
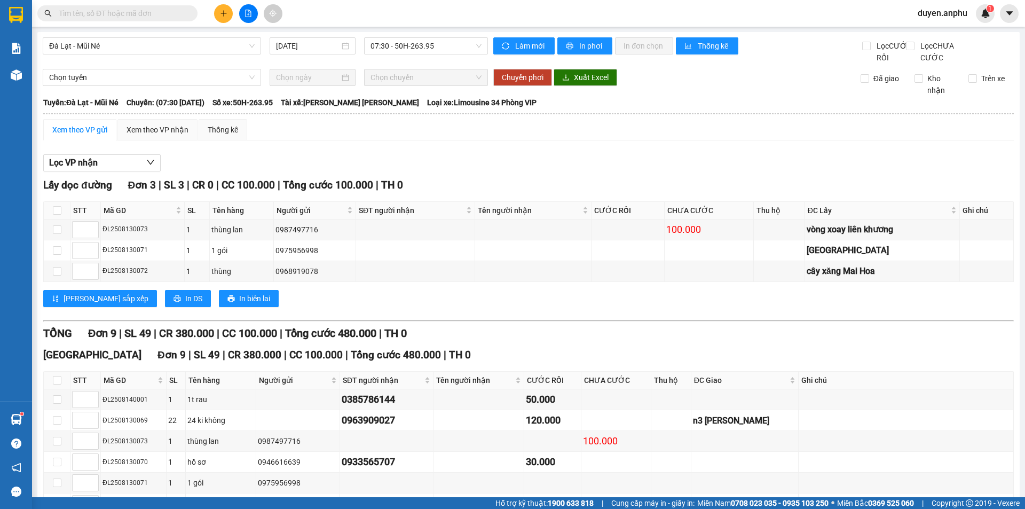
click at [247, 18] on button at bounding box center [248, 13] width 19 height 19
click at [251, 12] on icon "file-add" at bounding box center [247, 13] width 7 height 7
click at [122, 49] on span "Đà Lạt - Mũi Né" at bounding box center [151, 46] width 205 height 16
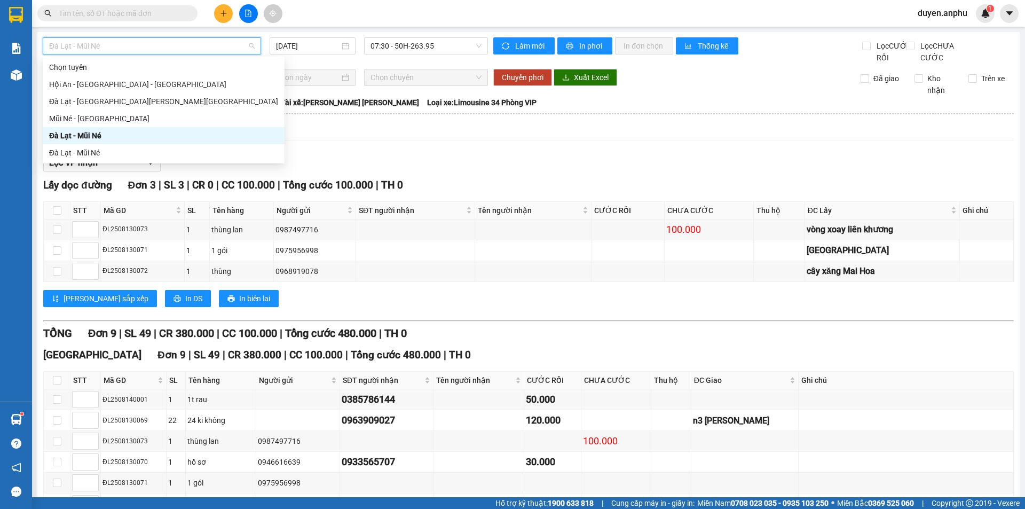
click at [107, 134] on div "Đà Lạt - Mũi Né" at bounding box center [163, 136] width 229 height 12
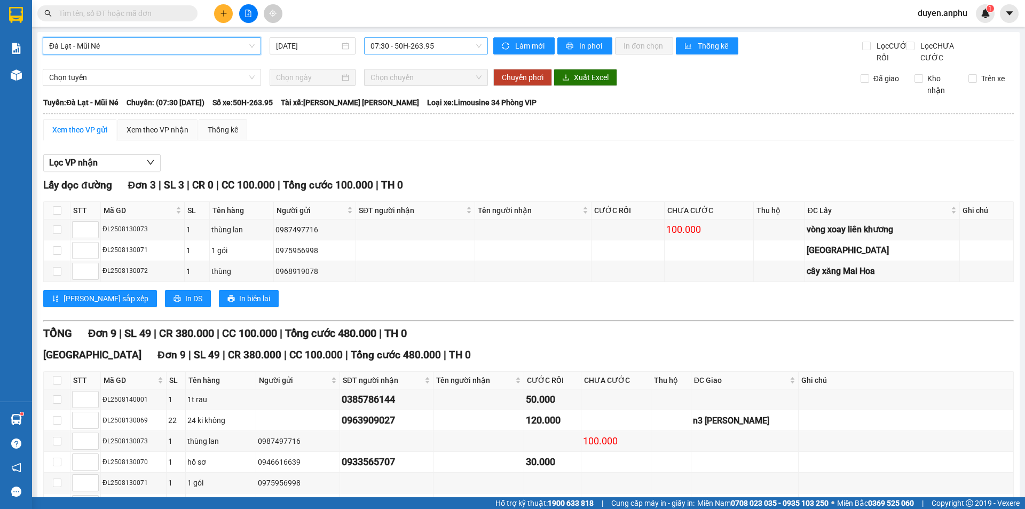
click at [391, 54] on div "07:30 - 50H-263.95" at bounding box center [426, 45] width 124 height 17
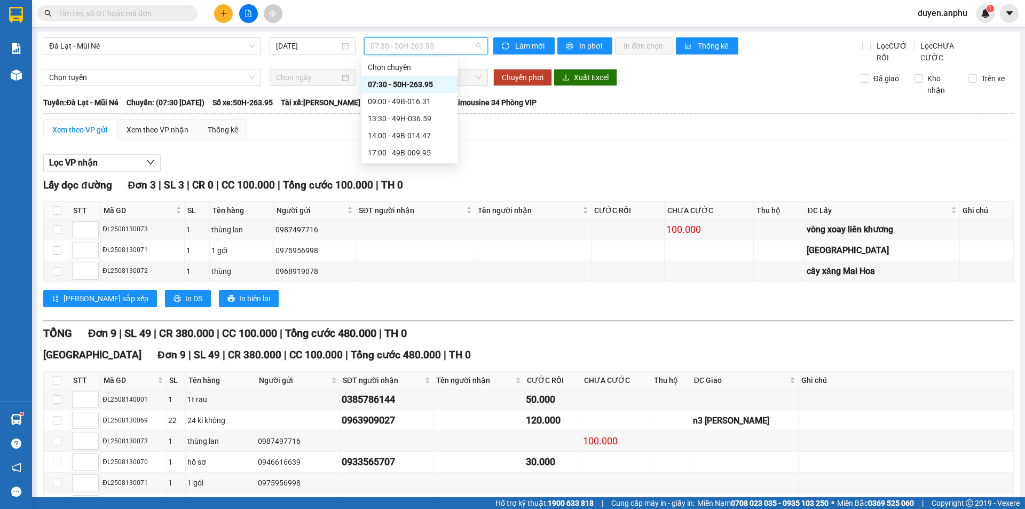
click at [377, 82] on div "07:30 - 50H-263.95" at bounding box center [409, 84] width 83 height 12
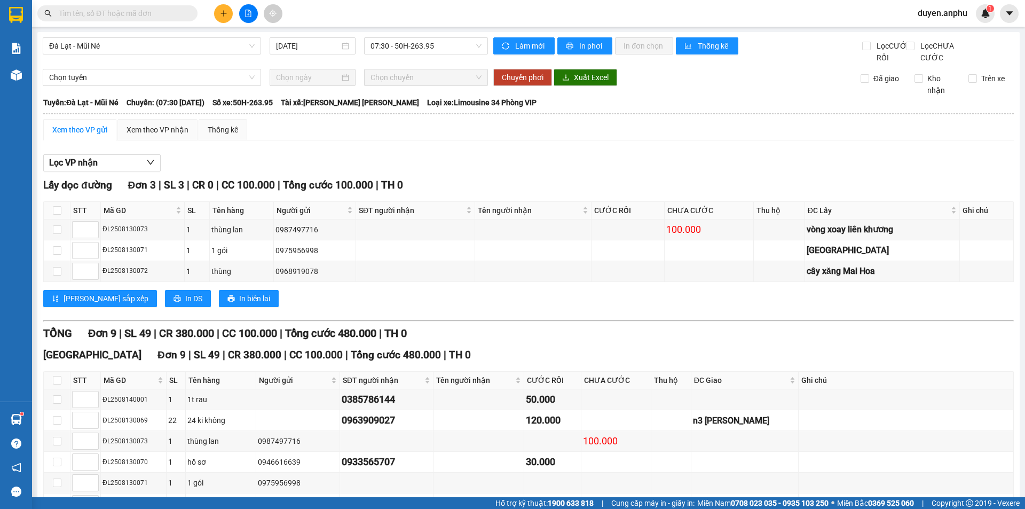
click at [75, 136] on div "Xem theo VP gửi" at bounding box center [79, 130] width 55 height 12
click at [173, 301] on icon "printer" at bounding box center [176, 298] width 7 height 7
click at [169, 136] on div "Xem theo VP nhận" at bounding box center [157, 130] width 62 height 12
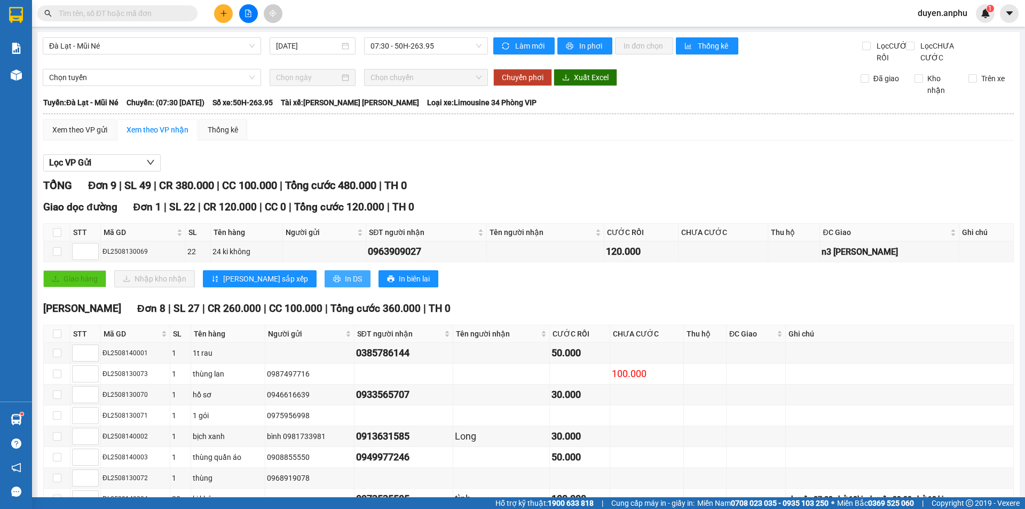
click at [345, 284] on span "In DS" at bounding box center [353, 279] width 17 height 12
